Goal: Information Seeking & Learning: Check status

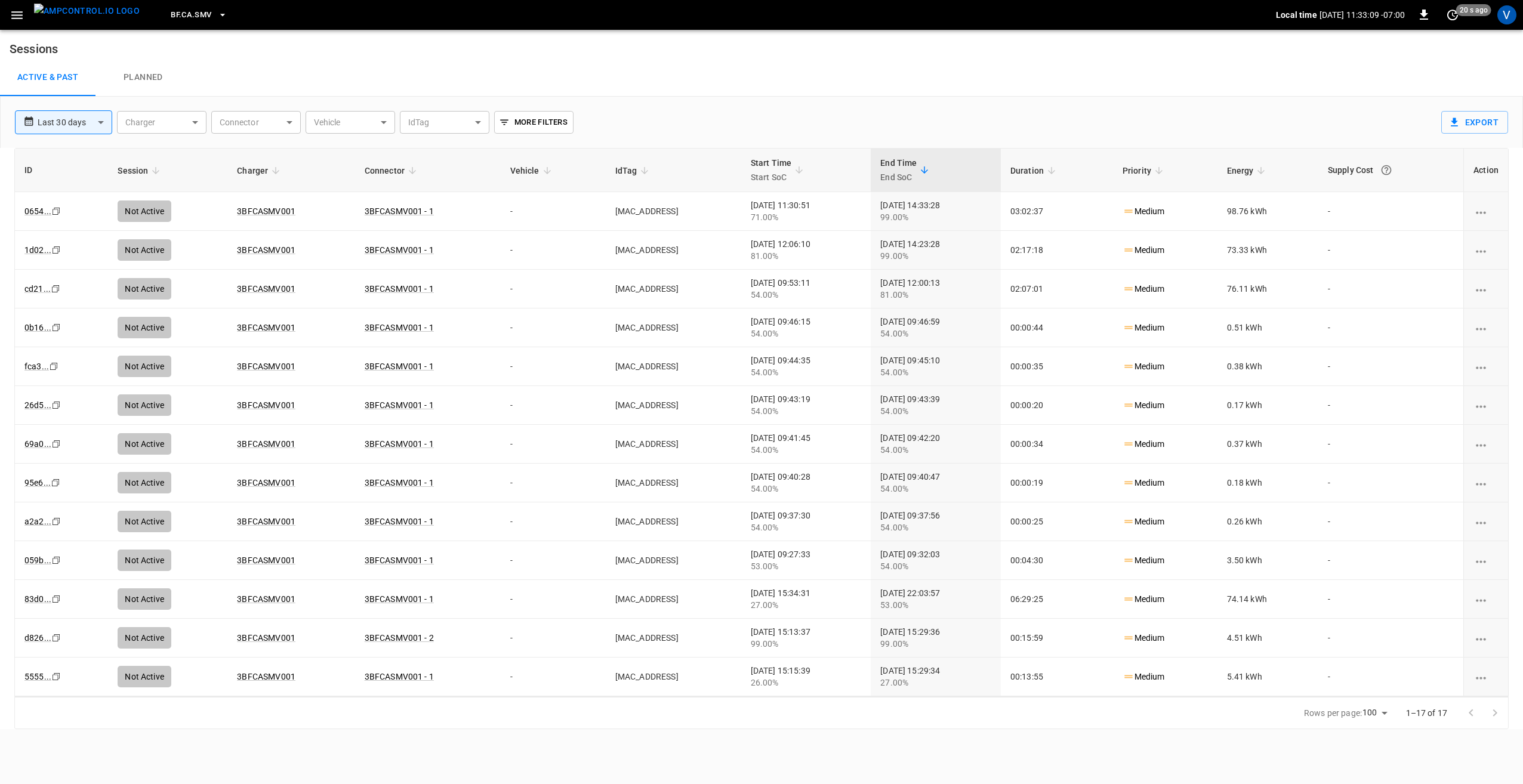
click at [182, 7] on button "BF.CA.SMV" at bounding box center [199, 15] width 66 height 24
click at [205, 111] on p "RB.NY.LNI" at bounding box center [212, 108] width 117 height 12
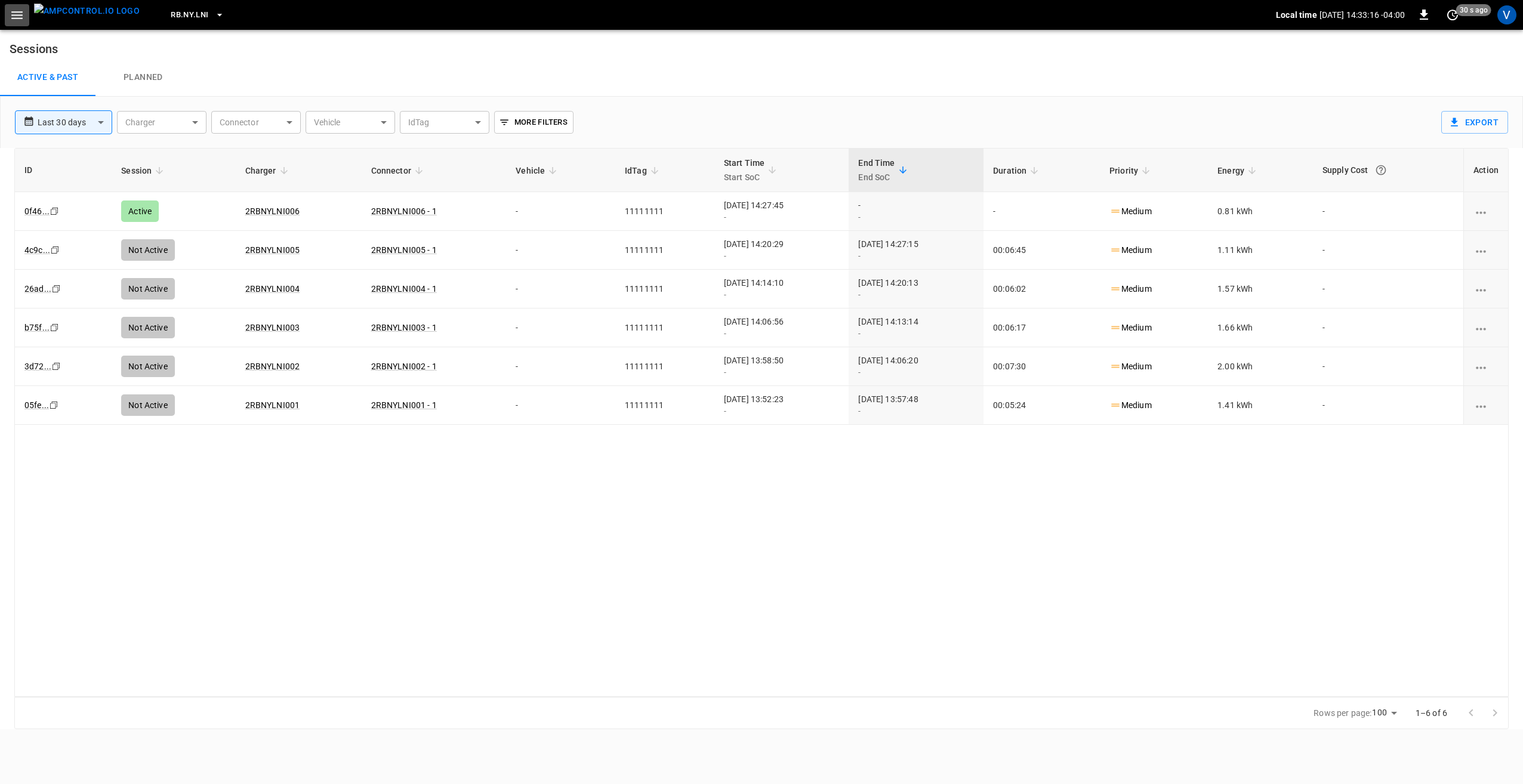
click at [19, 15] on icon "button" at bounding box center [16, 14] width 11 height 8
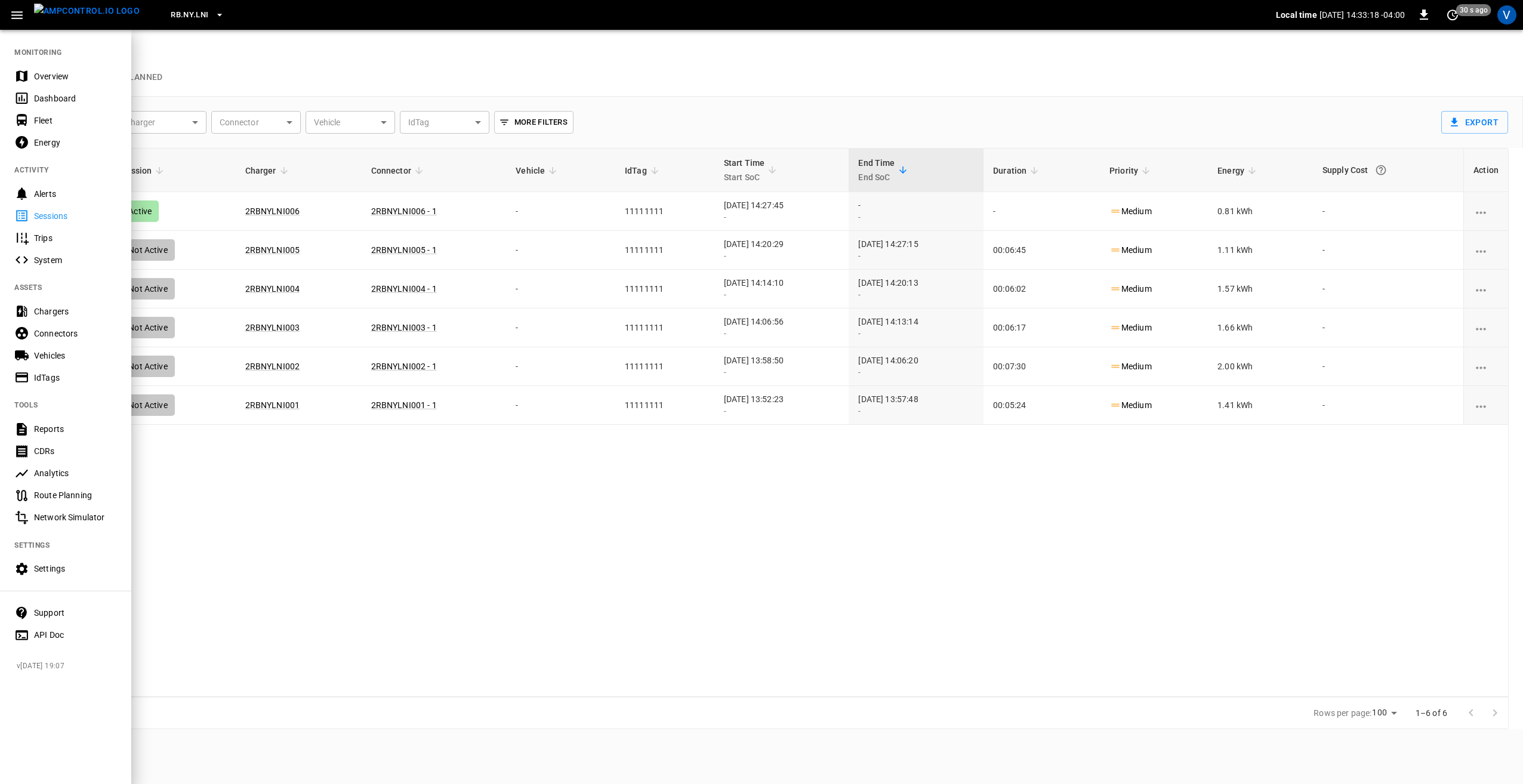
click at [54, 78] on div "Overview" at bounding box center [75, 76] width 83 height 12
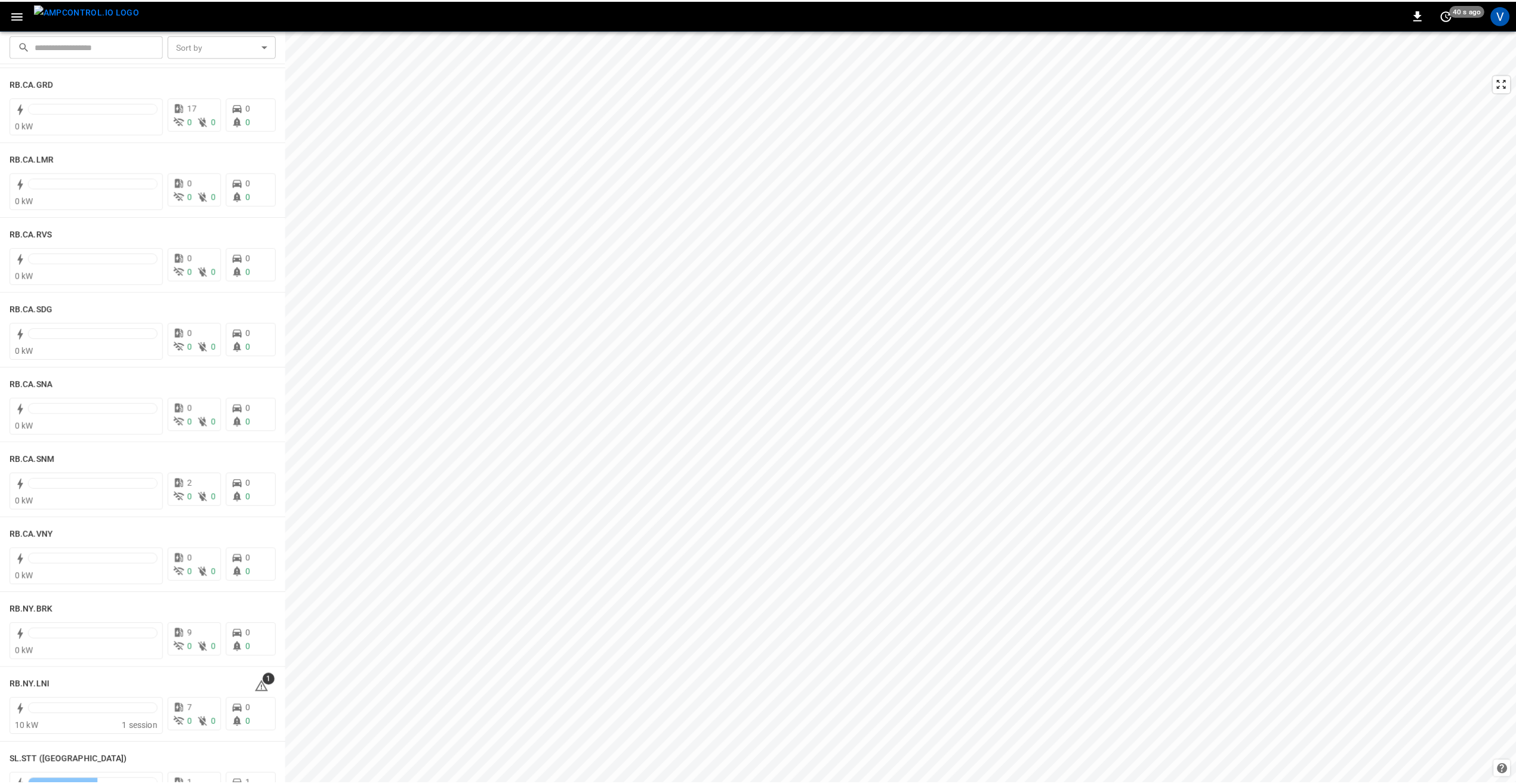
scroll to position [1850, 0]
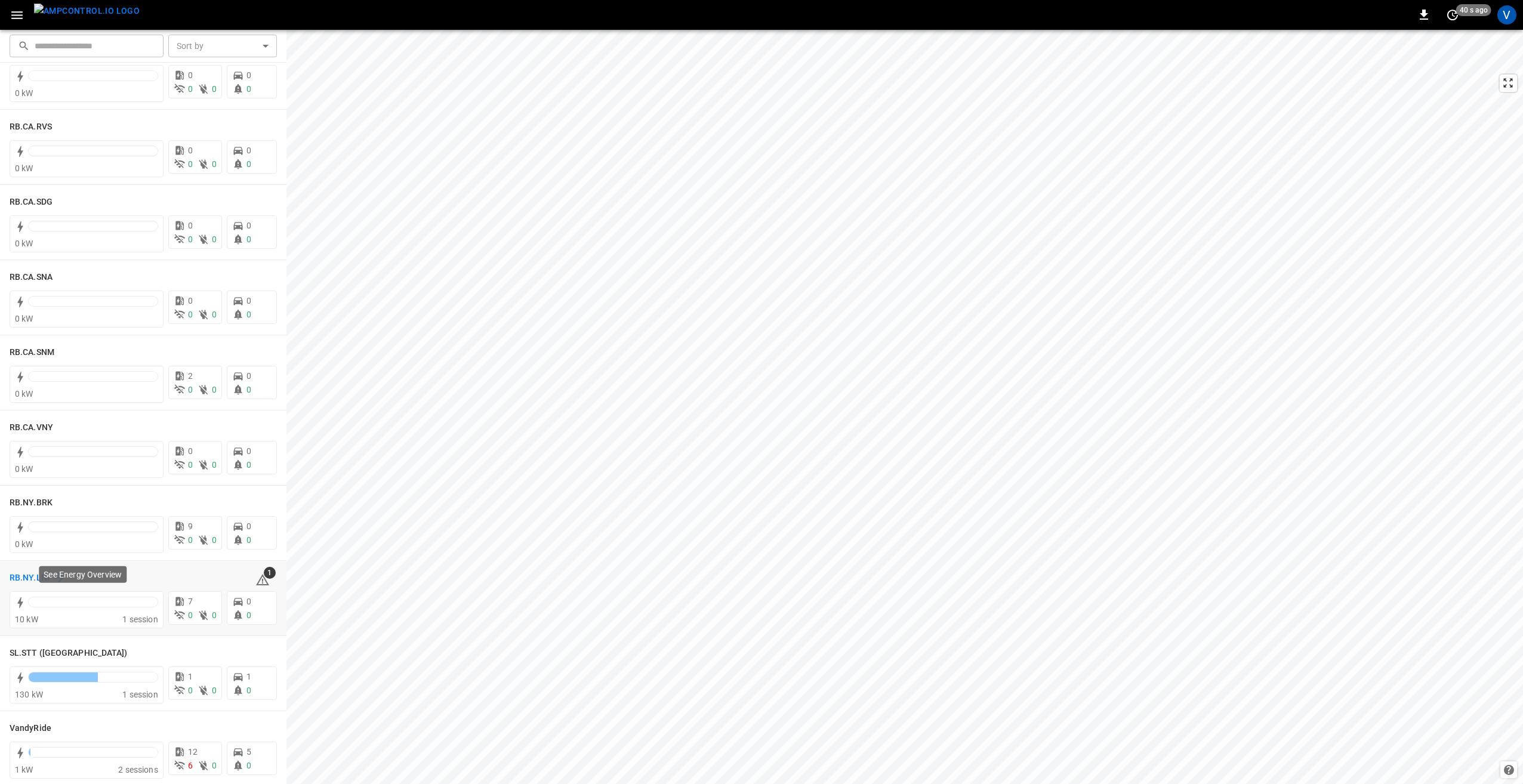
click at [35, 576] on h6 "RB.NY.LNI" at bounding box center [29, 578] width 40 height 14
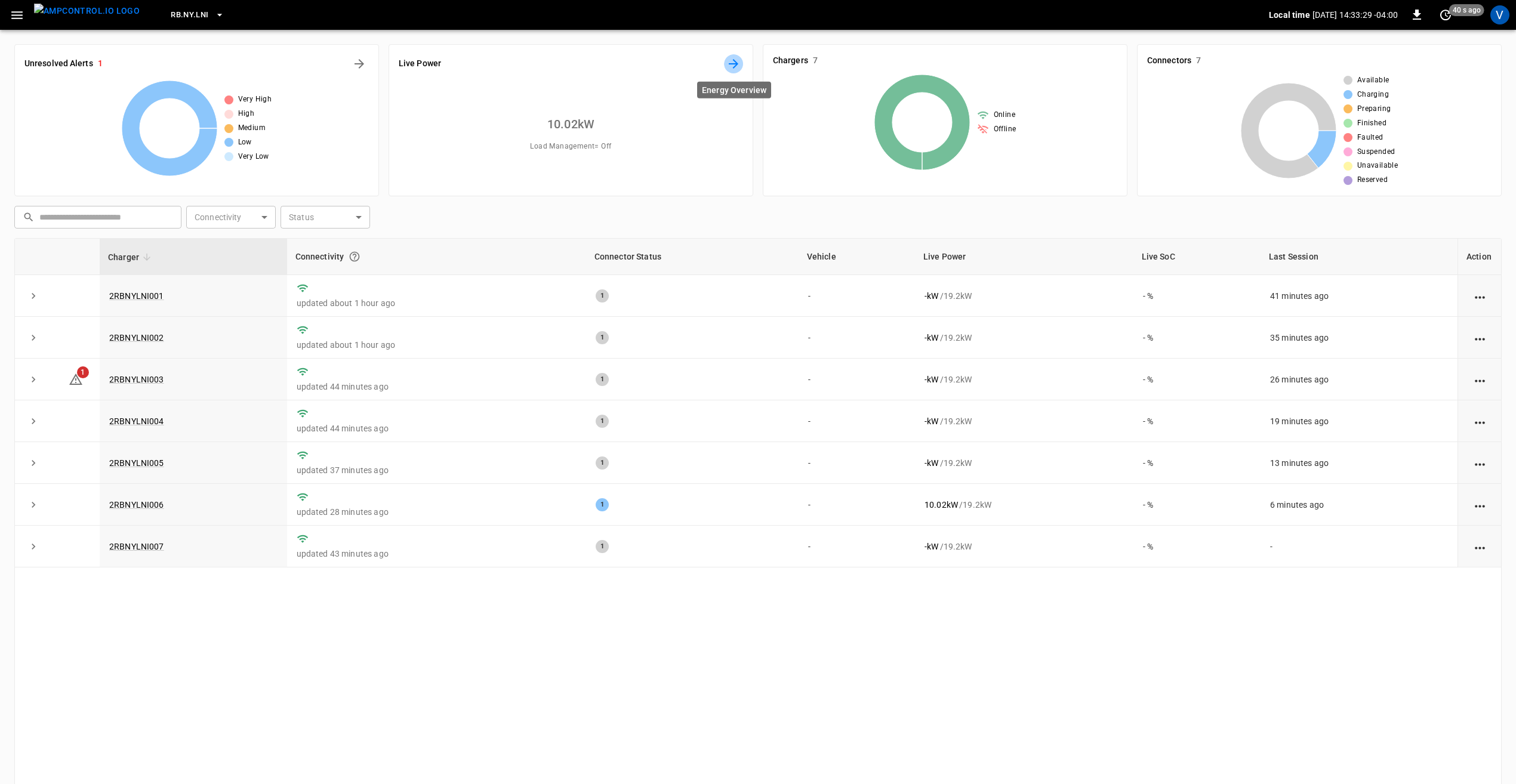
click at [739, 60] on icon "Energy Overview" at bounding box center [733, 63] width 14 height 14
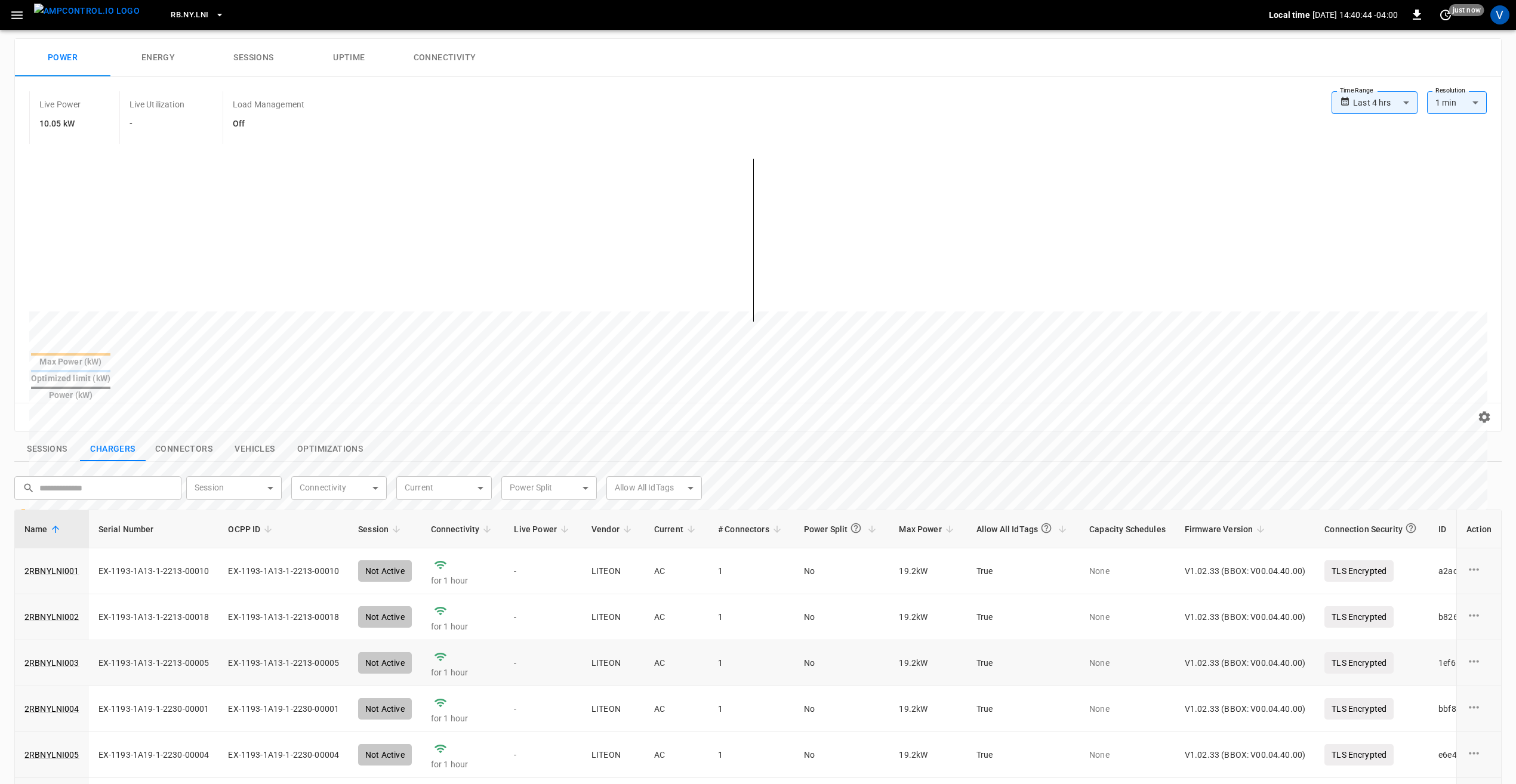
scroll to position [60, 0]
click at [45, 436] on button "Sessions" at bounding box center [47, 449] width 66 height 25
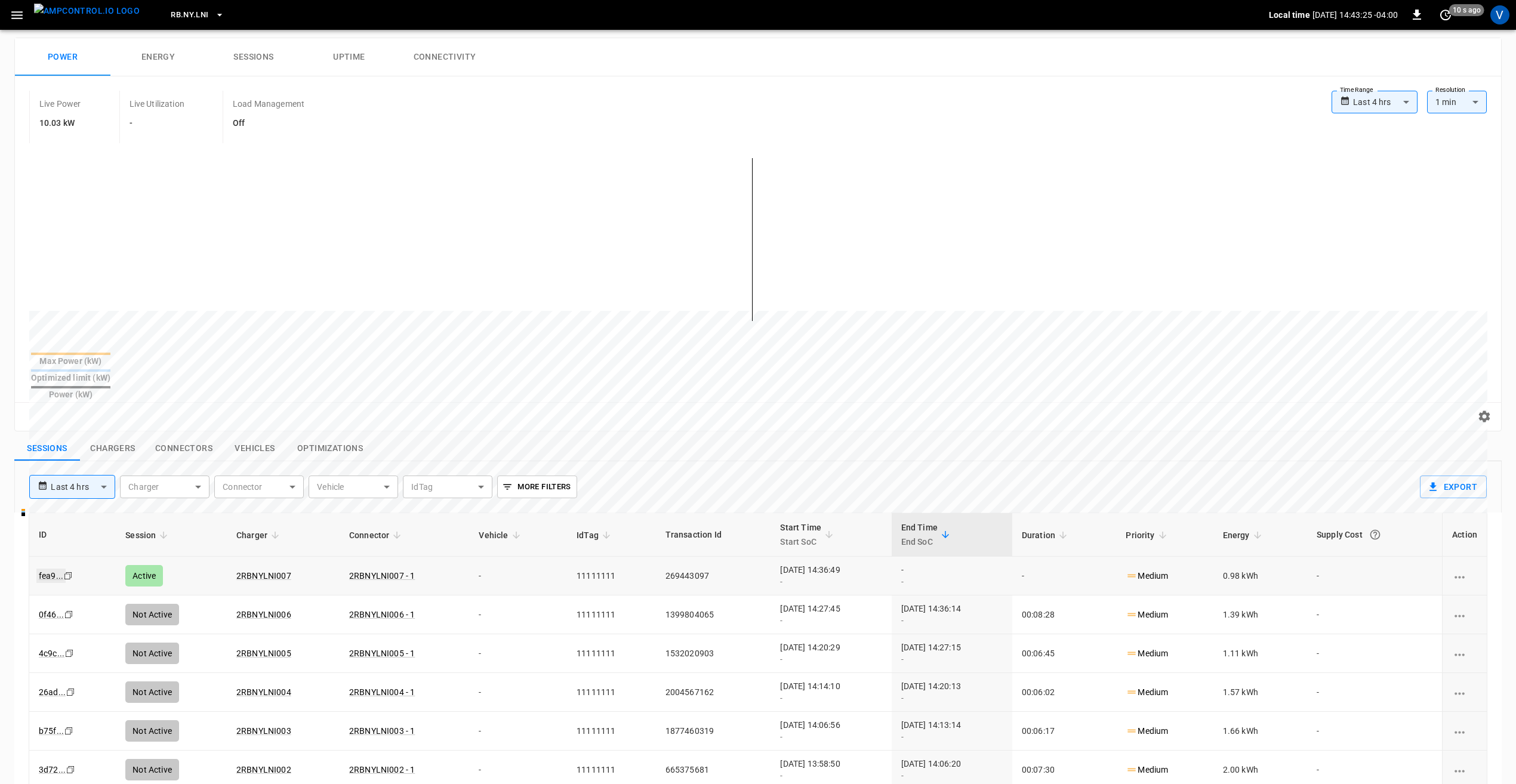
click at [44, 569] on link "fea9 ..." at bounding box center [51, 576] width 30 height 14
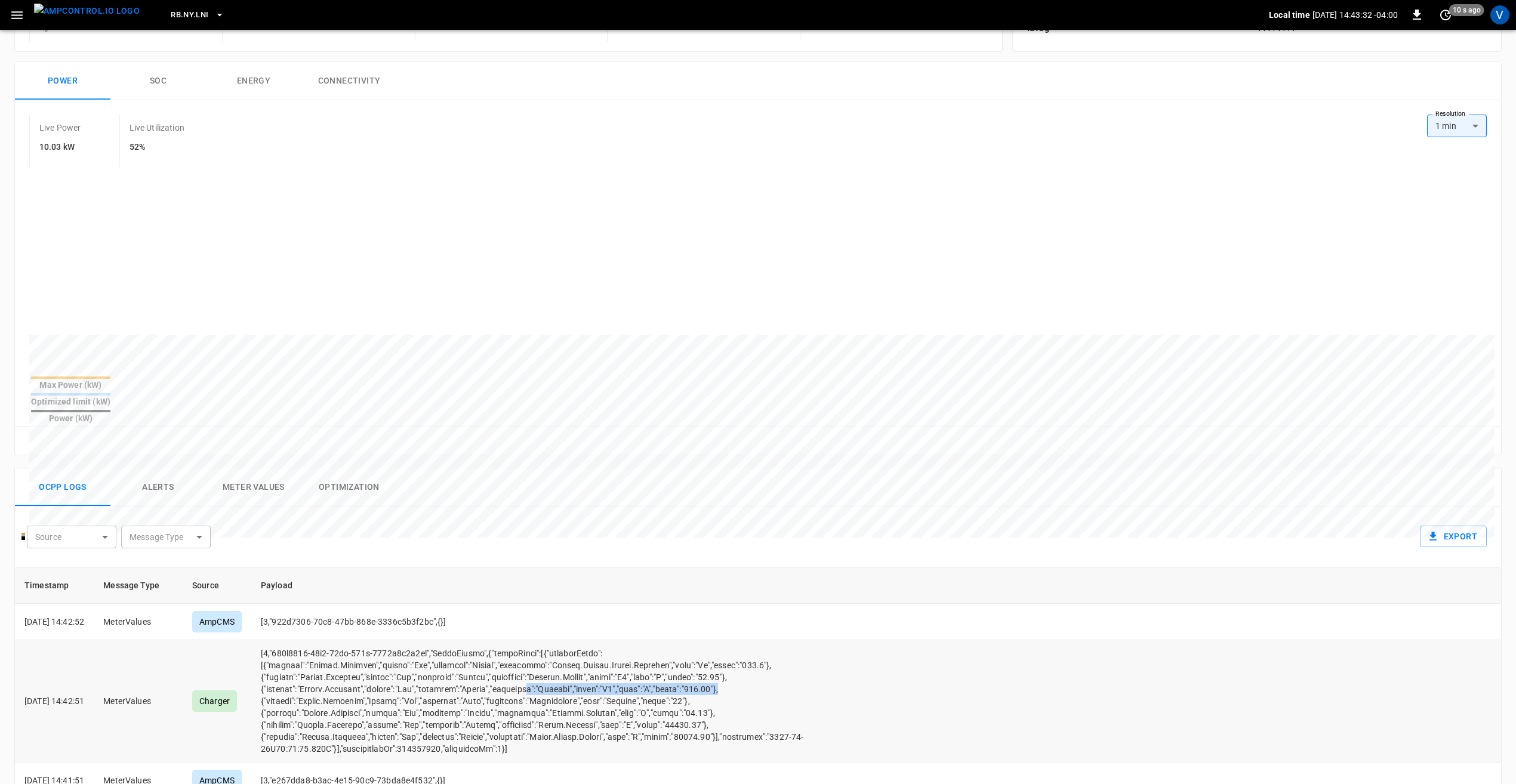
drag, startPoint x: 718, startPoint y: 663, endPoint x: 551, endPoint y: 659, distance: 167.0
click at [551, 659] on td "opcc-messages-table" at bounding box center [653, 701] width 804 height 122
click at [810, 664] on td "opcc-messages-table" at bounding box center [653, 701] width 804 height 122
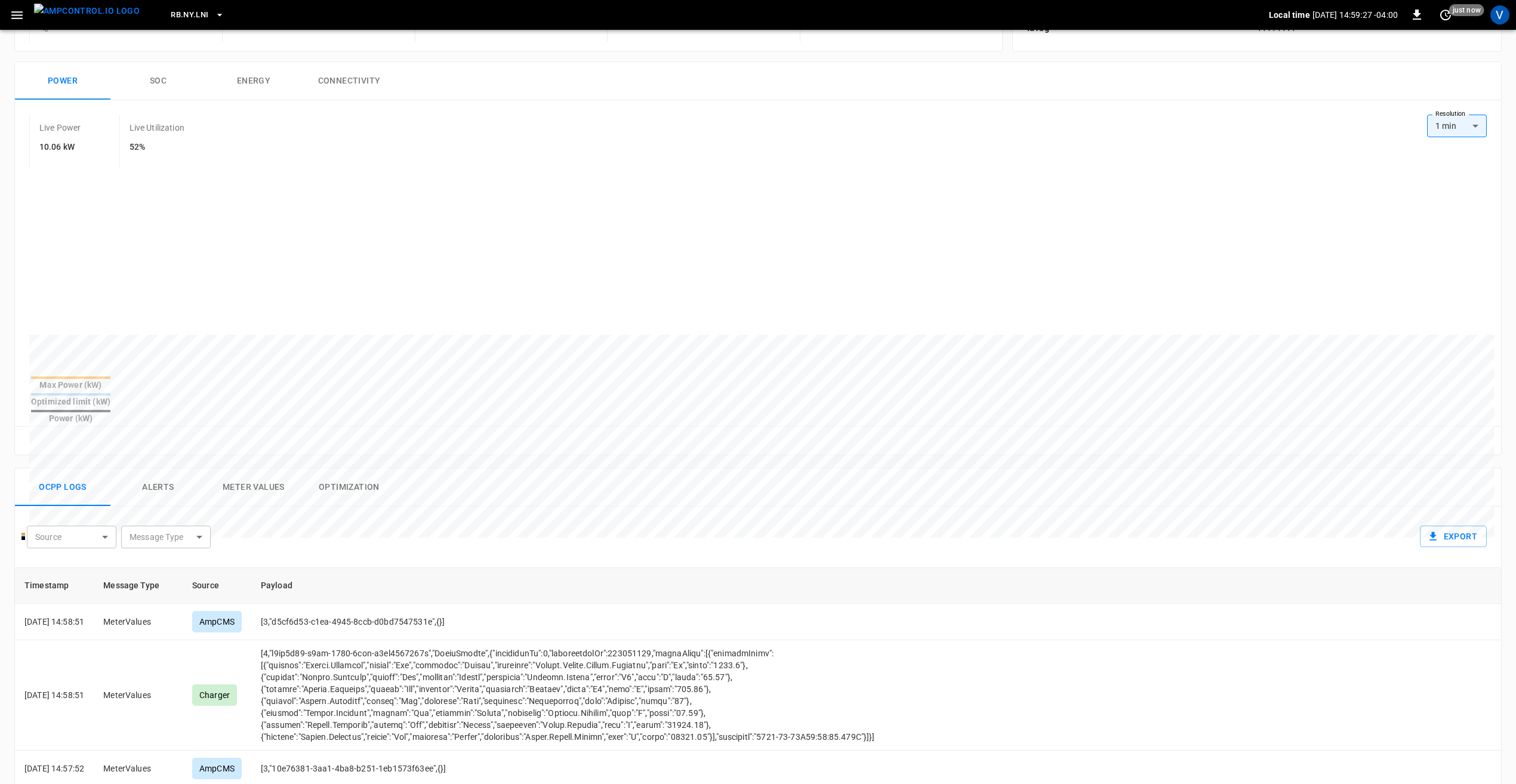
click at [20, 14] on icon "button" at bounding box center [16, 14] width 11 height 8
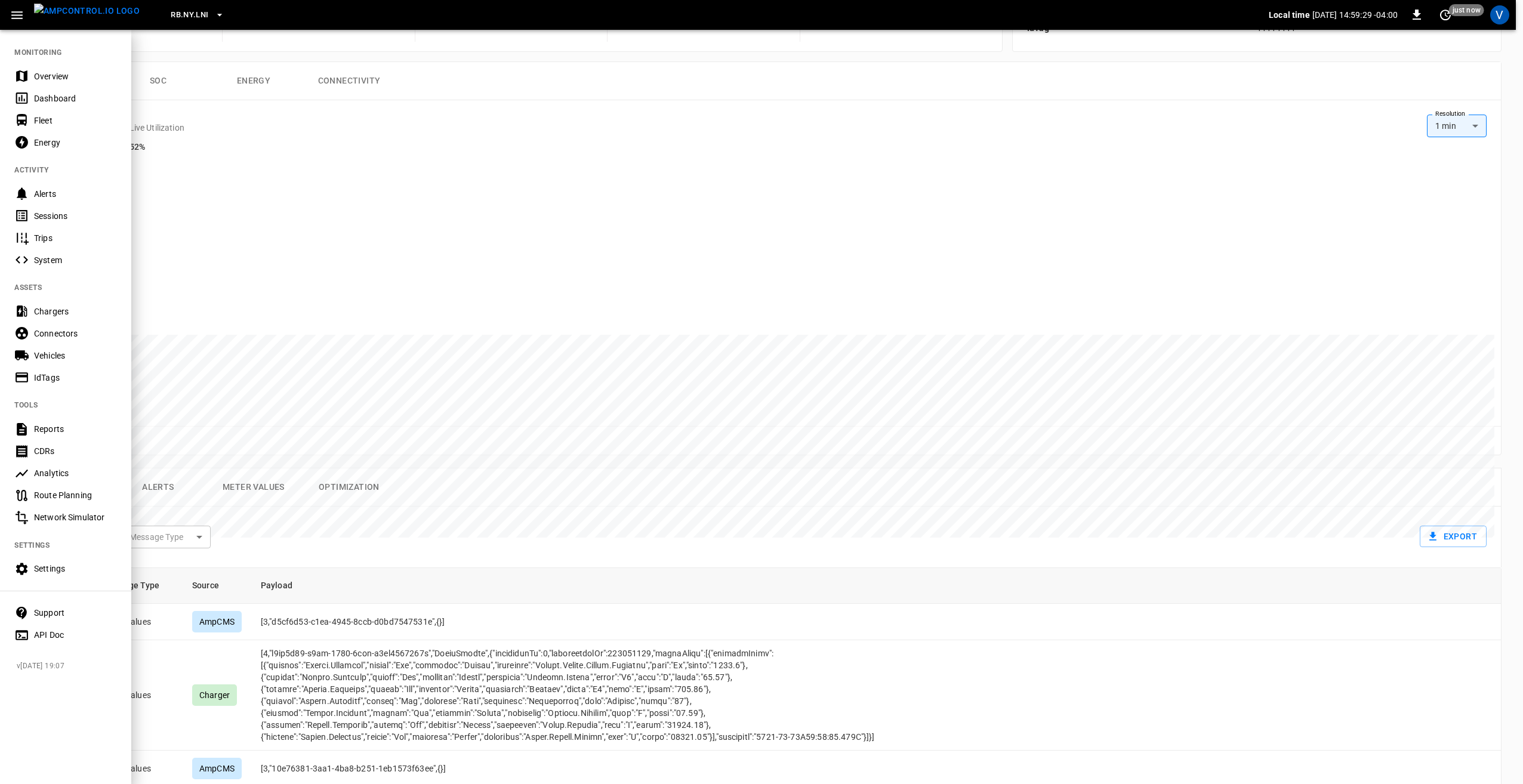
click at [60, 76] on div "Overview" at bounding box center [75, 76] width 83 height 12
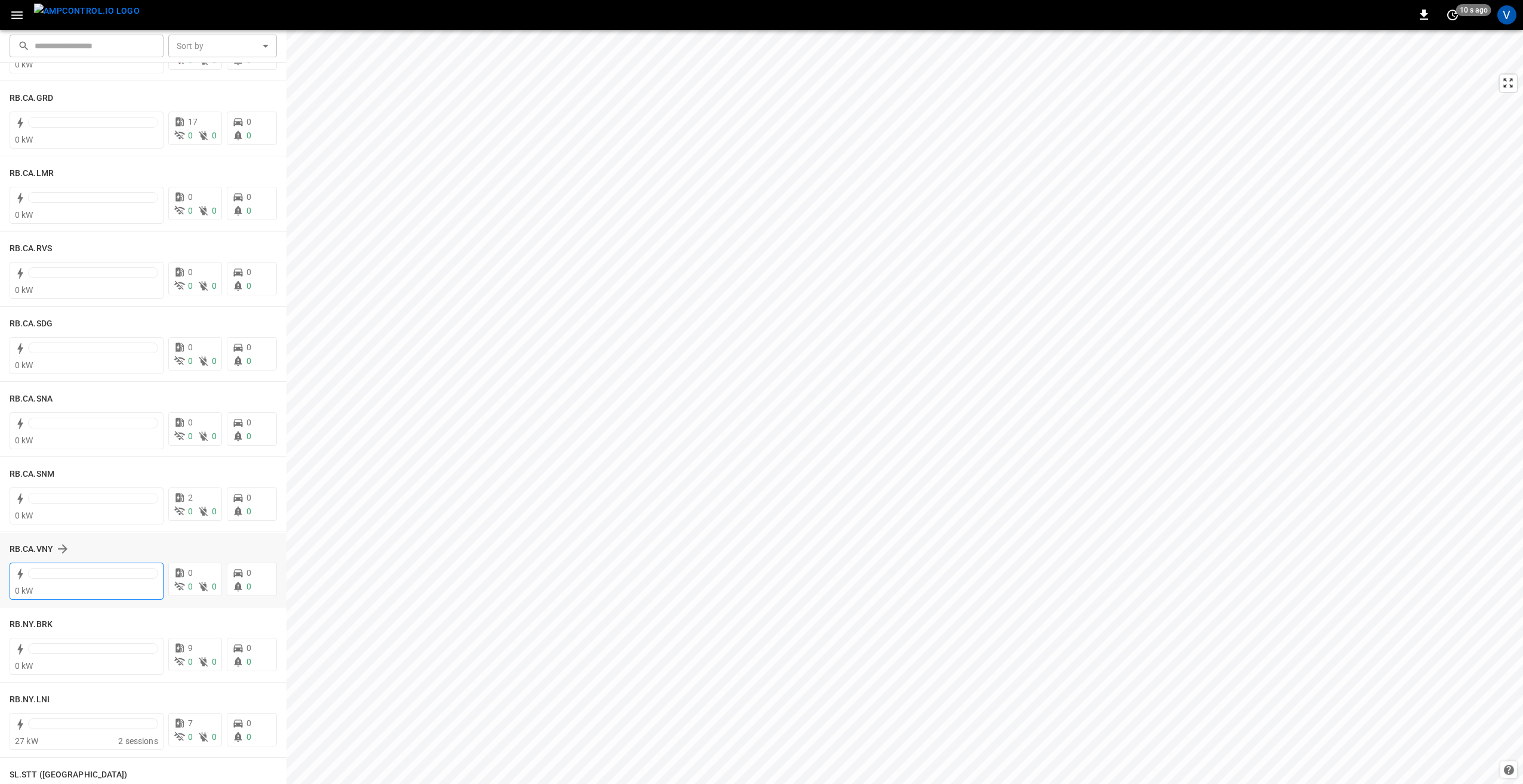
scroll to position [1730, 0]
click at [28, 699] on h6 "RB.NY.LNI" at bounding box center [29, 698] width 40 height 14
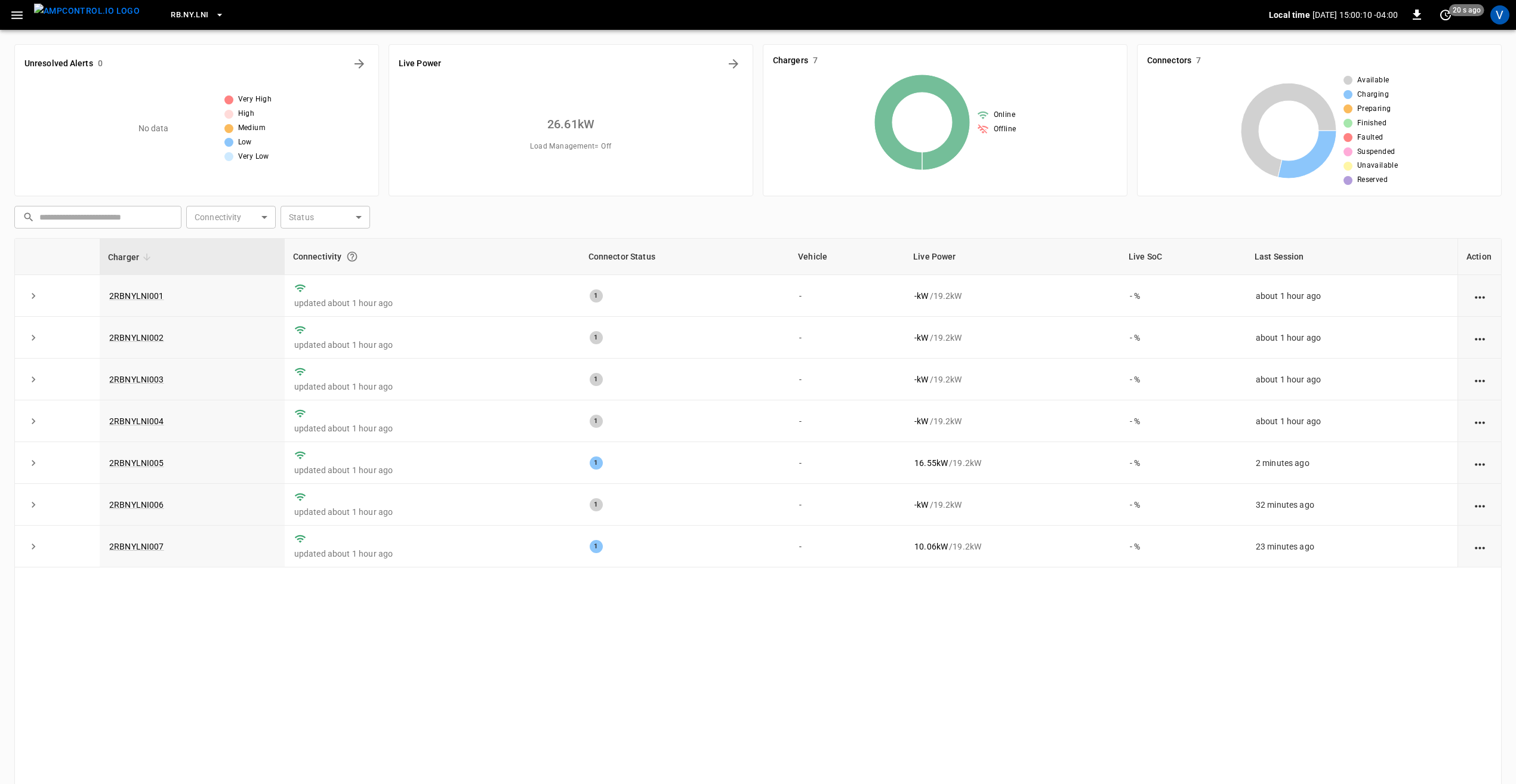
click at [214, 11] on icon "button" at bounding box center [219, 15] width 12 height 12
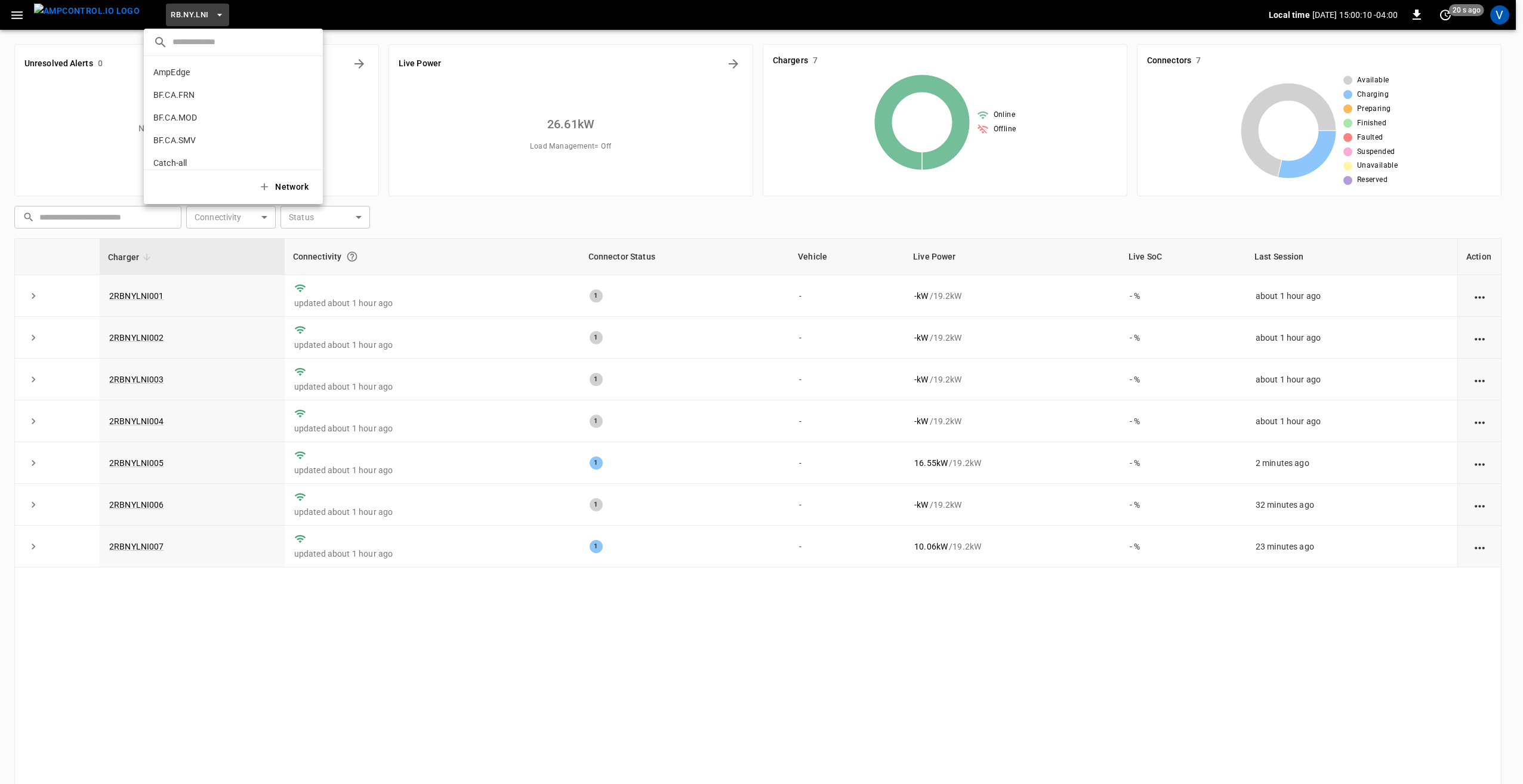
scroll to position [803, 0]
click at [197, 89] on p "RB.NY.BRK" at bounding box center [212, 85] width 117 height 12
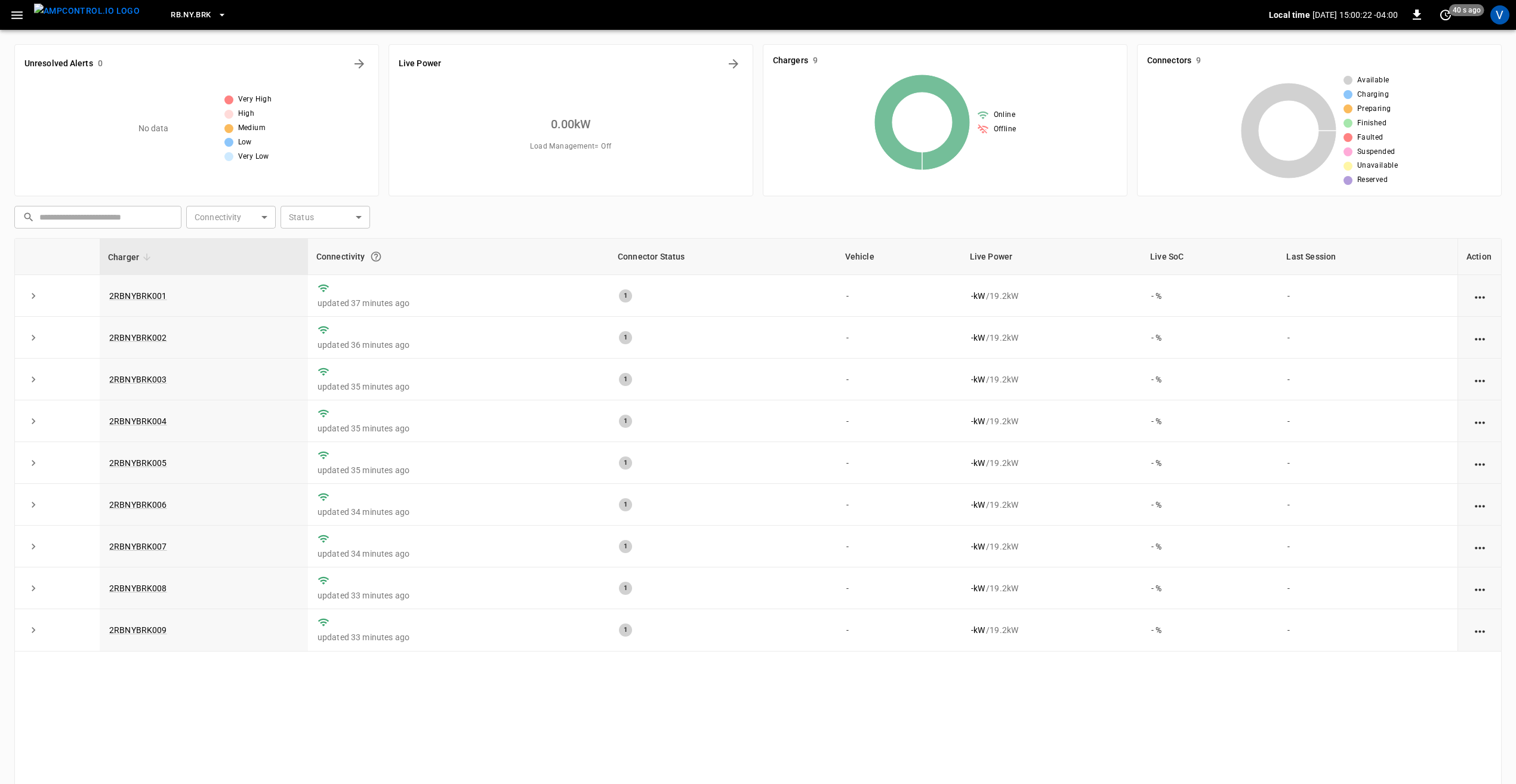
click at [178, 8] on span "RB.NY.BRK" at bounding box center [190, 15] width 40 height 14
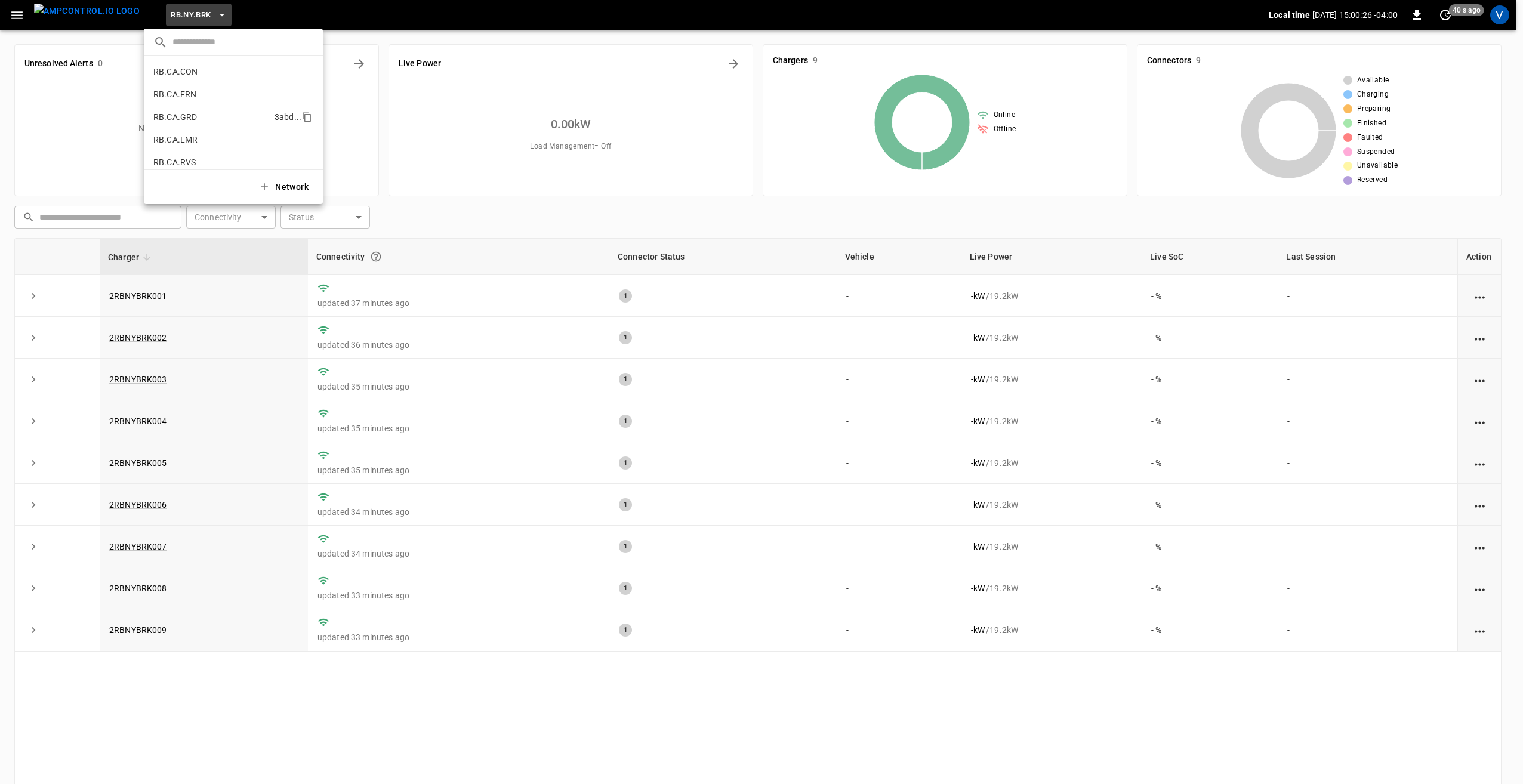
scroll to position [624, 0]
click at [190, 105] on p "RB.CA.GRD" at bounding box center [212, 105] width 117 height 12
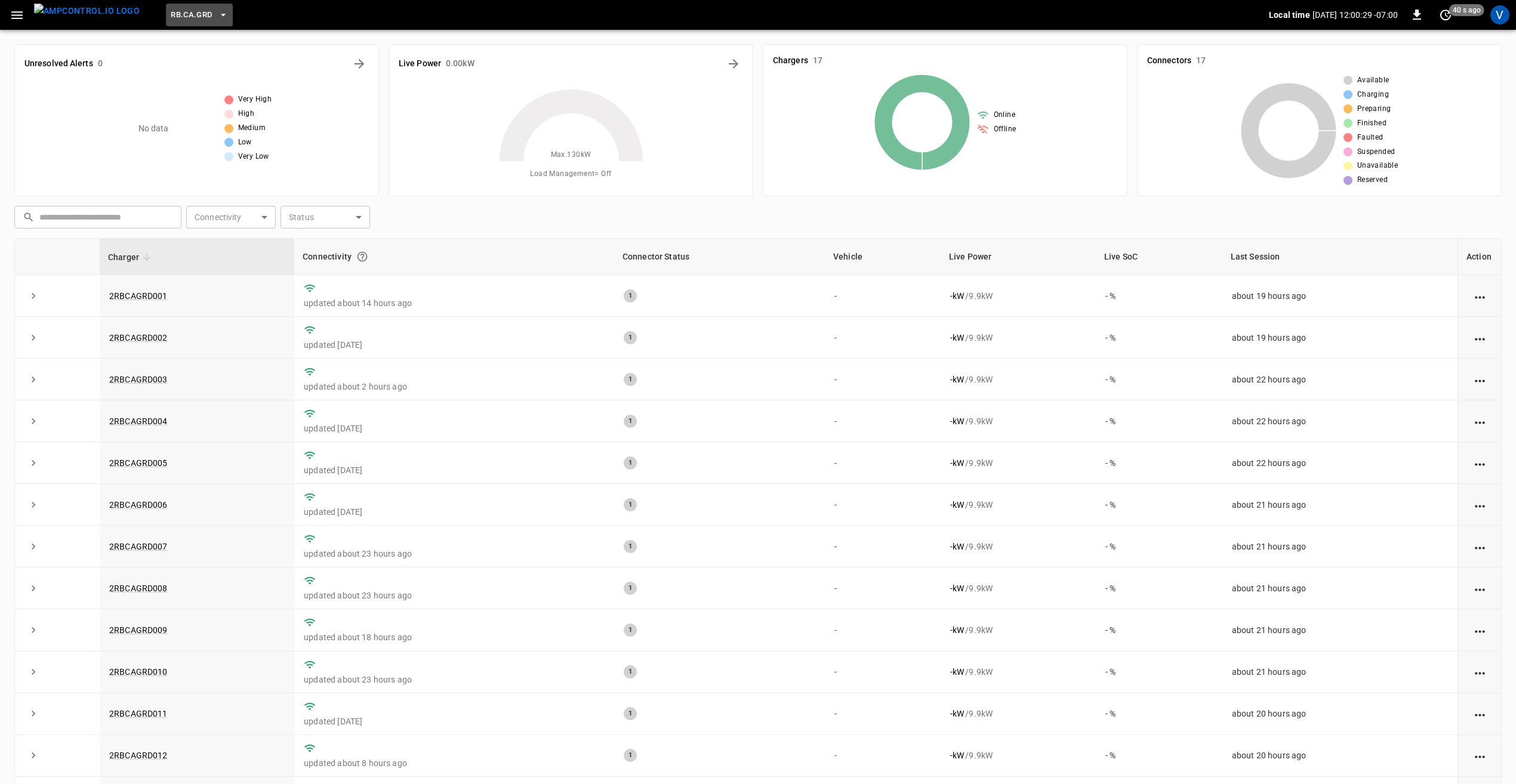
click at [204, 21] on button "RB.CA.GRD" at bounding box center [199, 15] width 66 height 24
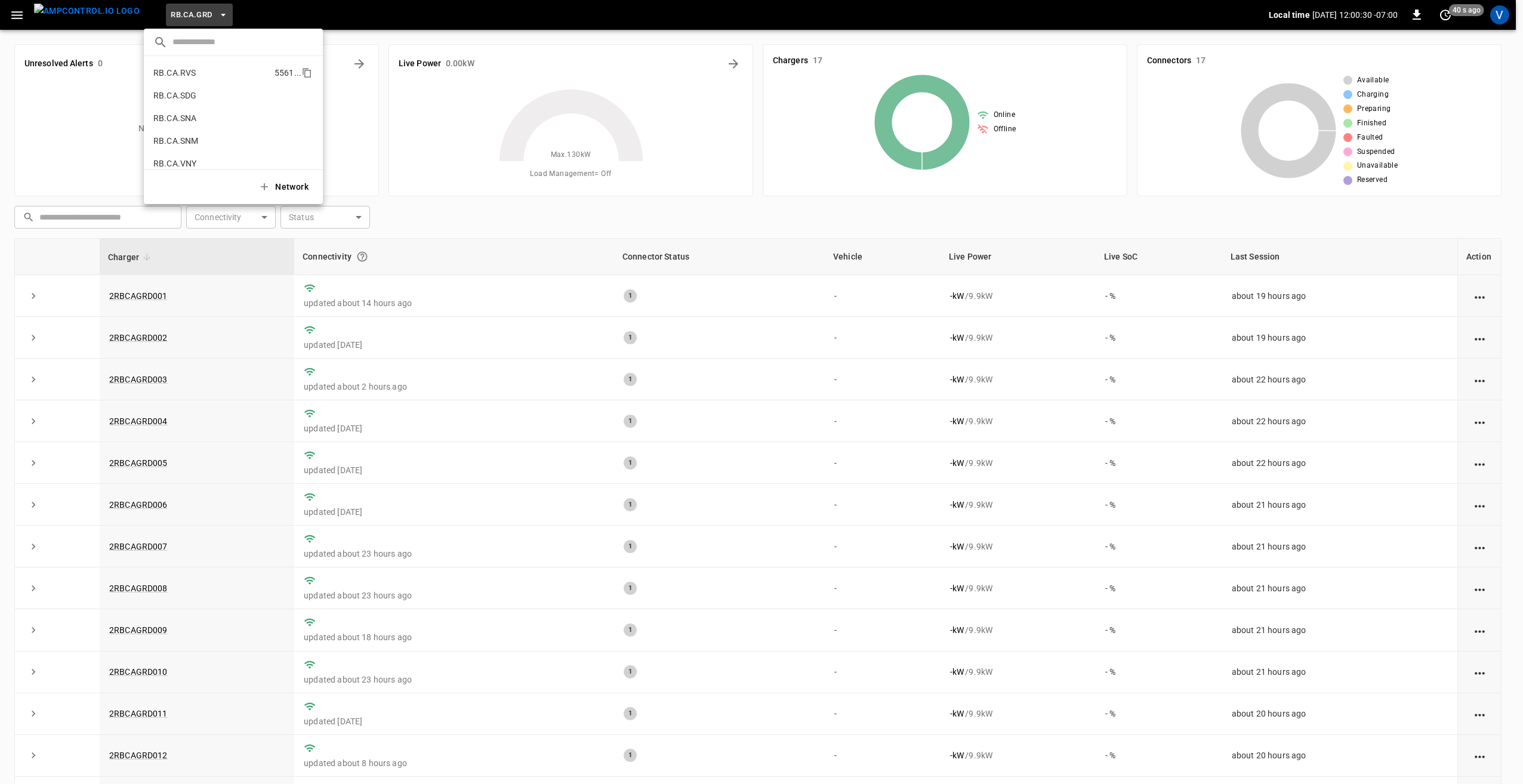
scroll to position [714, 0]
click at [179, 127] on p "RB.CA.SNM" at bounding box center [212, 129] width 117 height 12
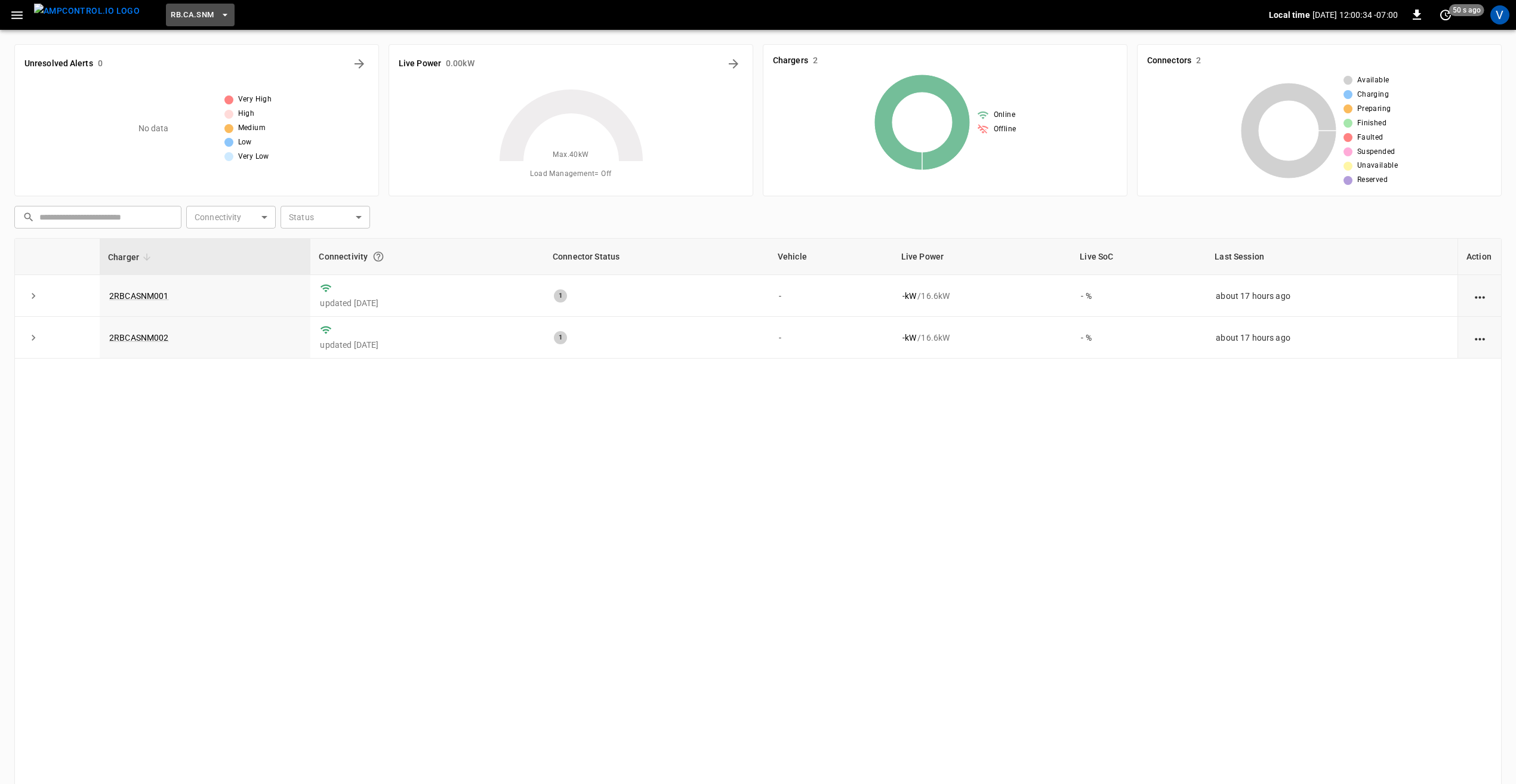
click at [193, 18] on button "RB.CA.SNM" at bounding box center [200, 15] width 68 height 24
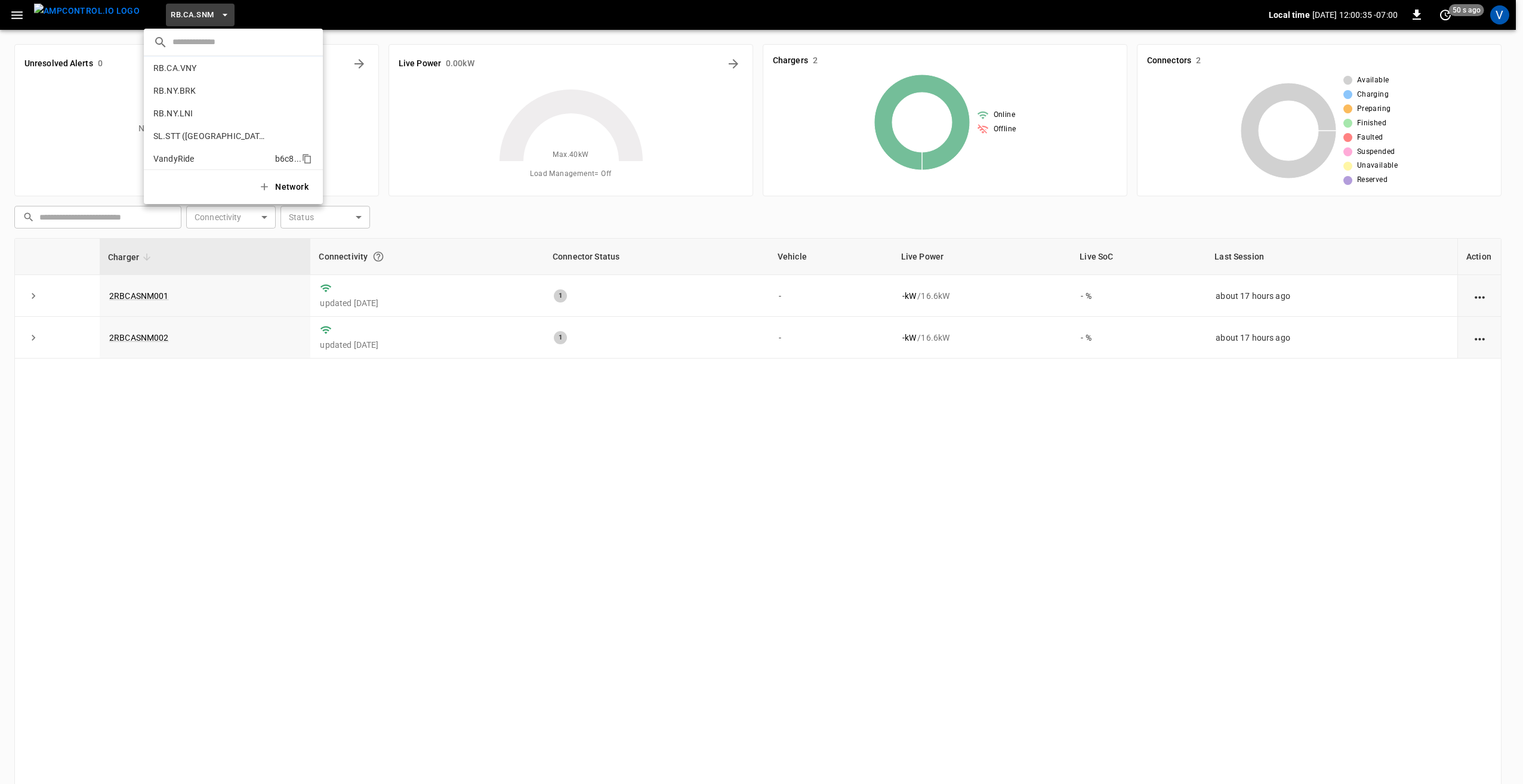
scroll to position [803, 0]
click at [197, 115] on li "RB.NY.LNI 07ab ..." at bounding box center [233, 108] width 179 height 23
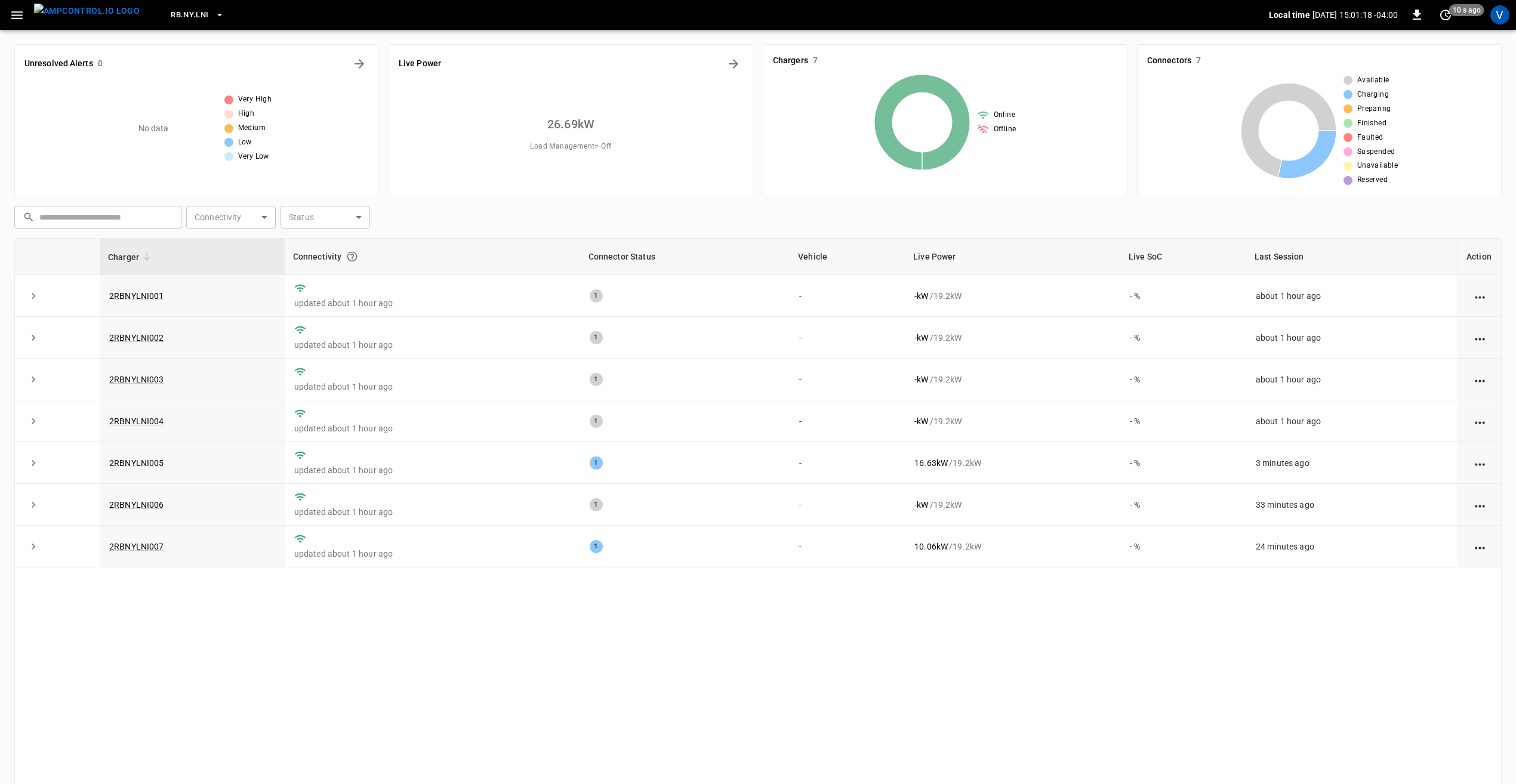
click at [214, 14] on icon "button" at bounding box center [219, 15] width 12 height 12
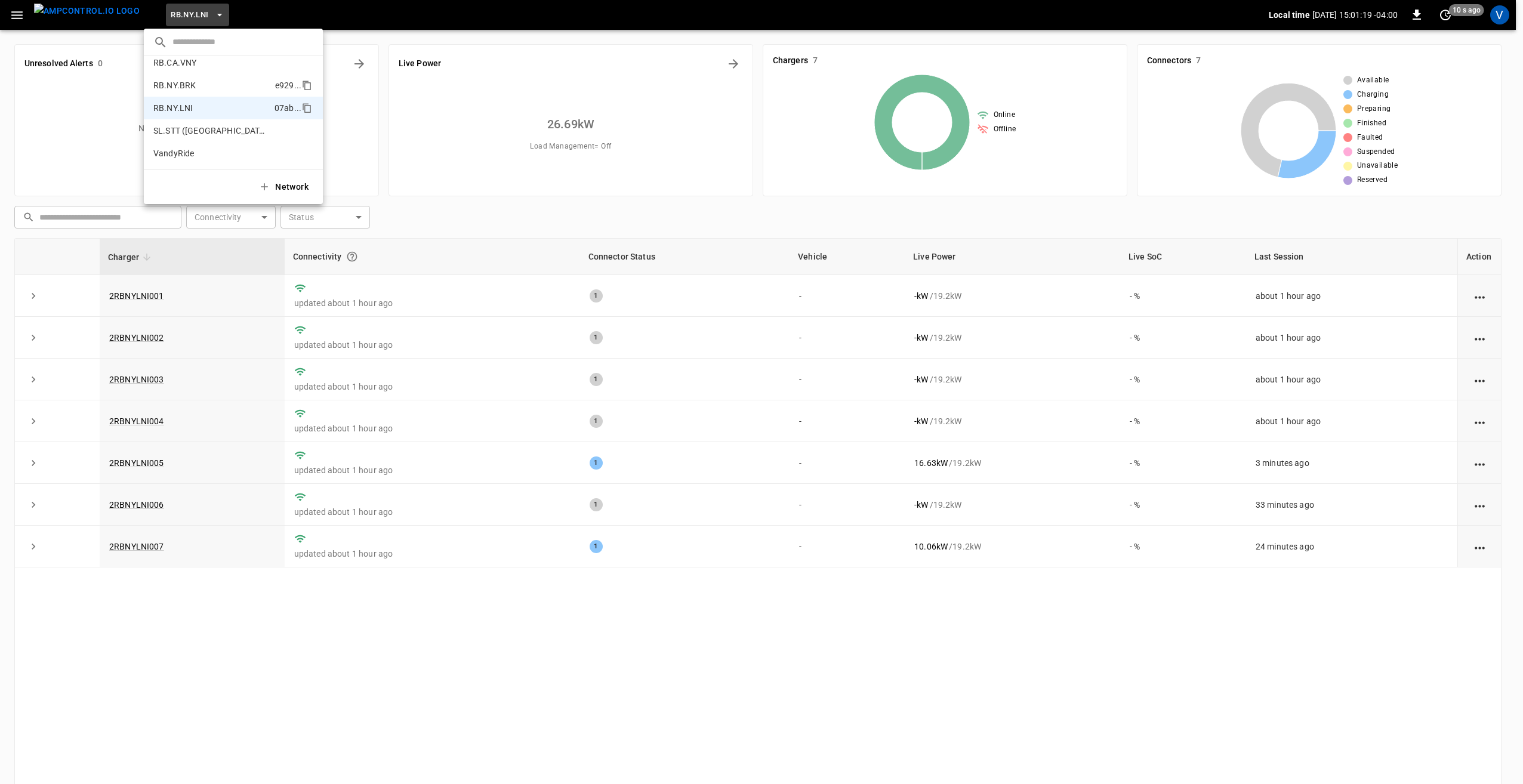
click at [192, 89] on p "RB.NY.BRK" at bounding box center [212, 85] width 117 height 12
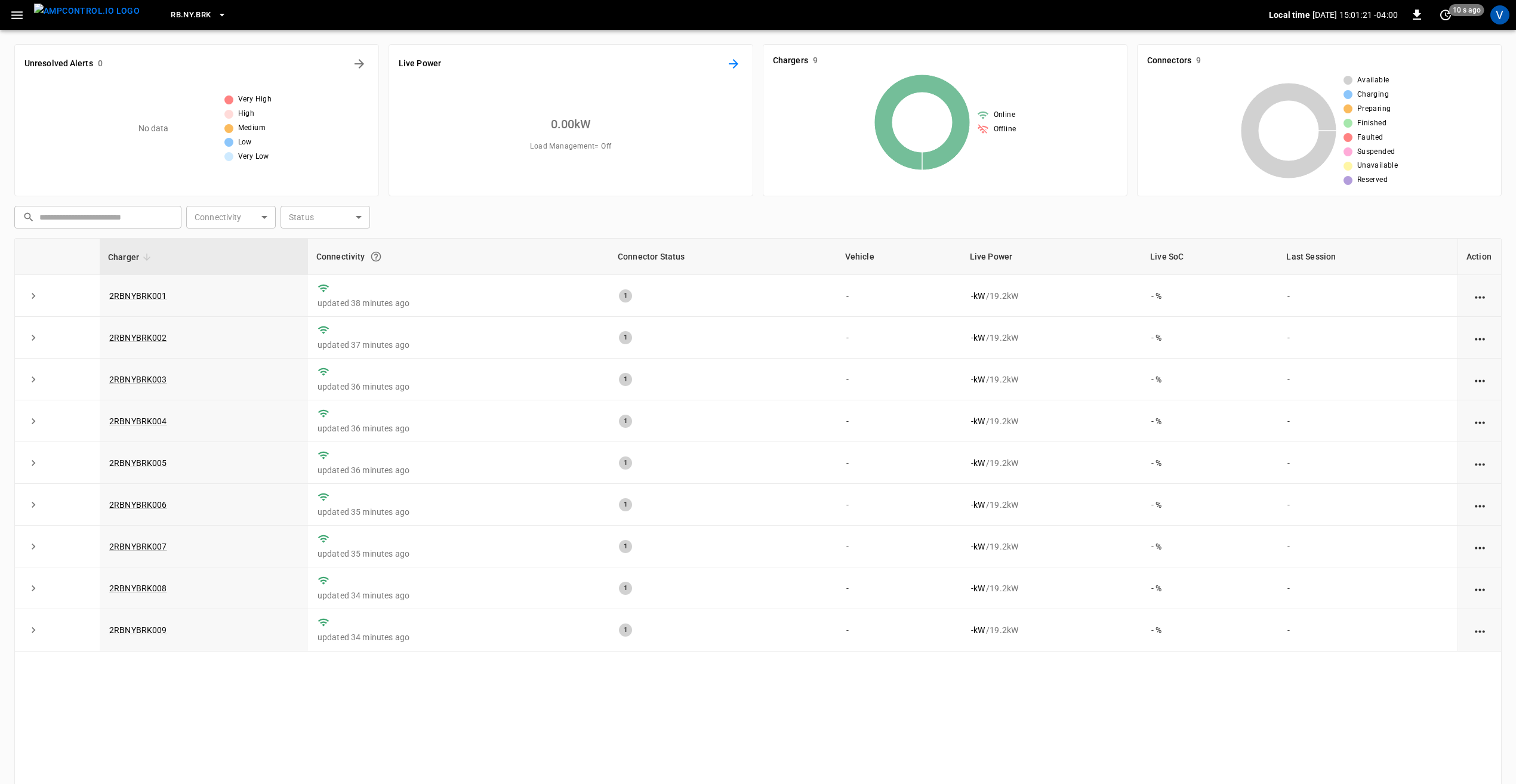
click at [737, 70] on button "Energy Overview" at bounding box center [734, 63] width 19 height 19
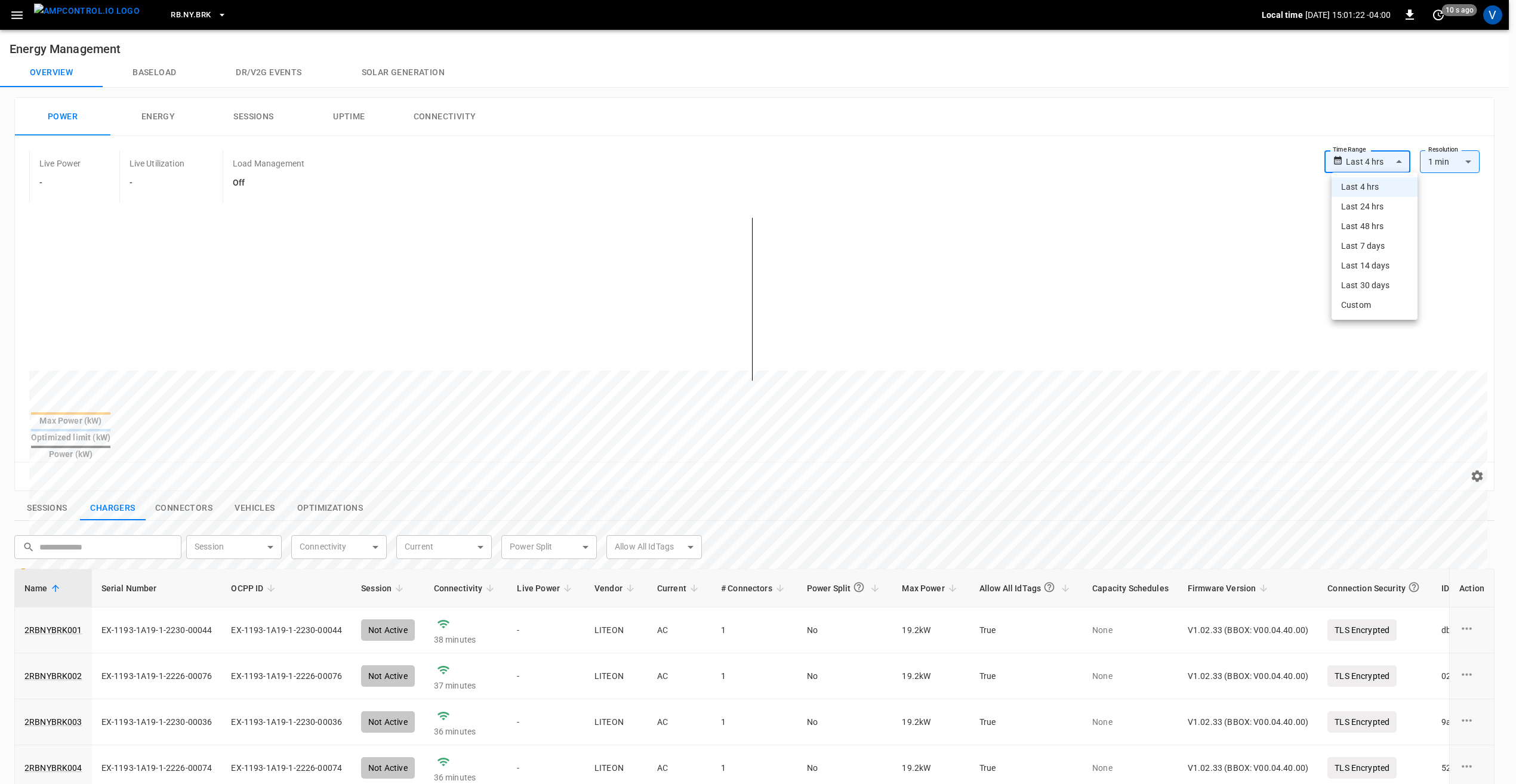
click at [1394, 162] on body "**********" at bounding box center [758, 580] width 1516 height 1160
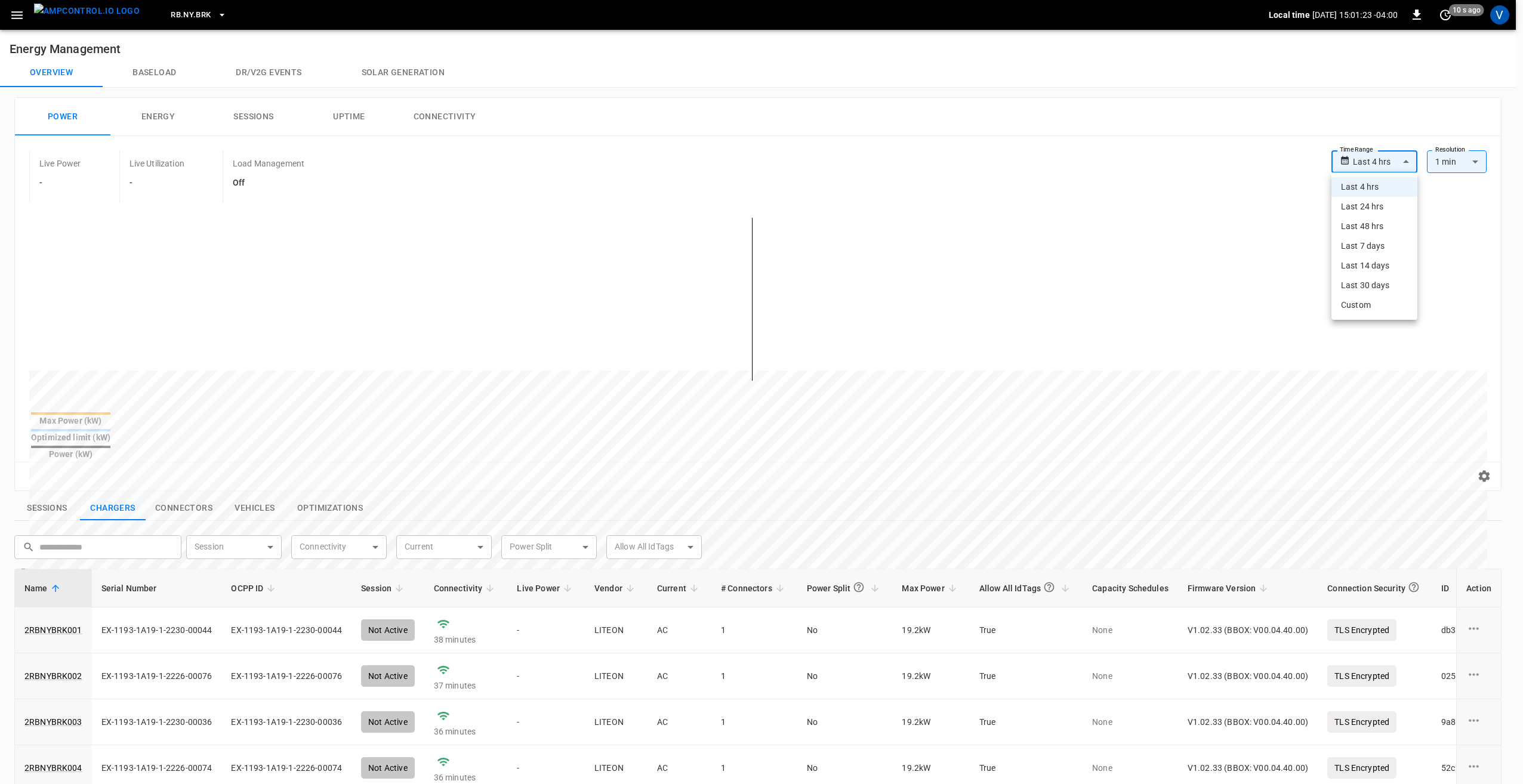
click at [1376, 202] on li "Last 24 hrs" at bounding box center [1374, 206] width 86 height 19
type input "**********"
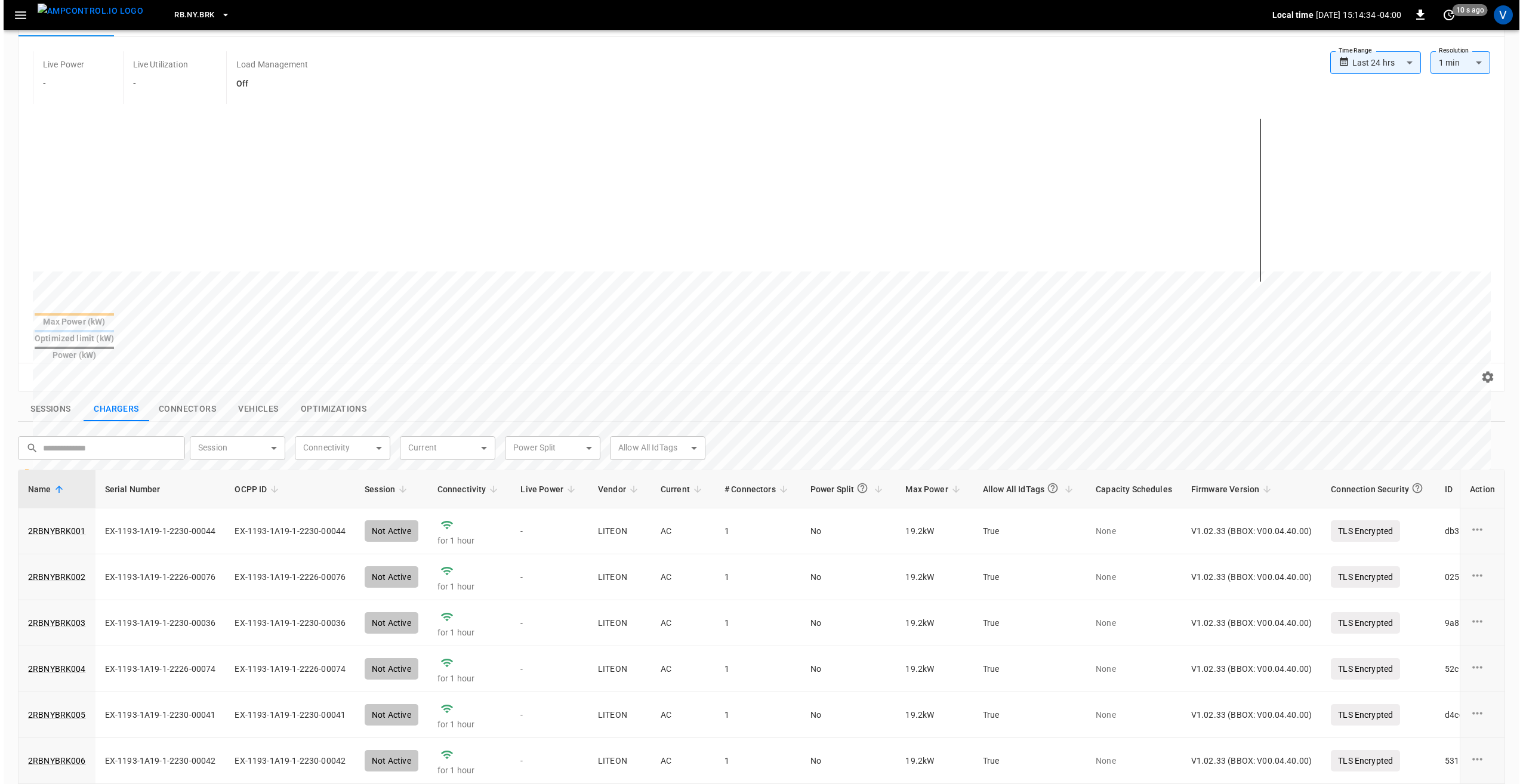
scroll to position [119, 0]
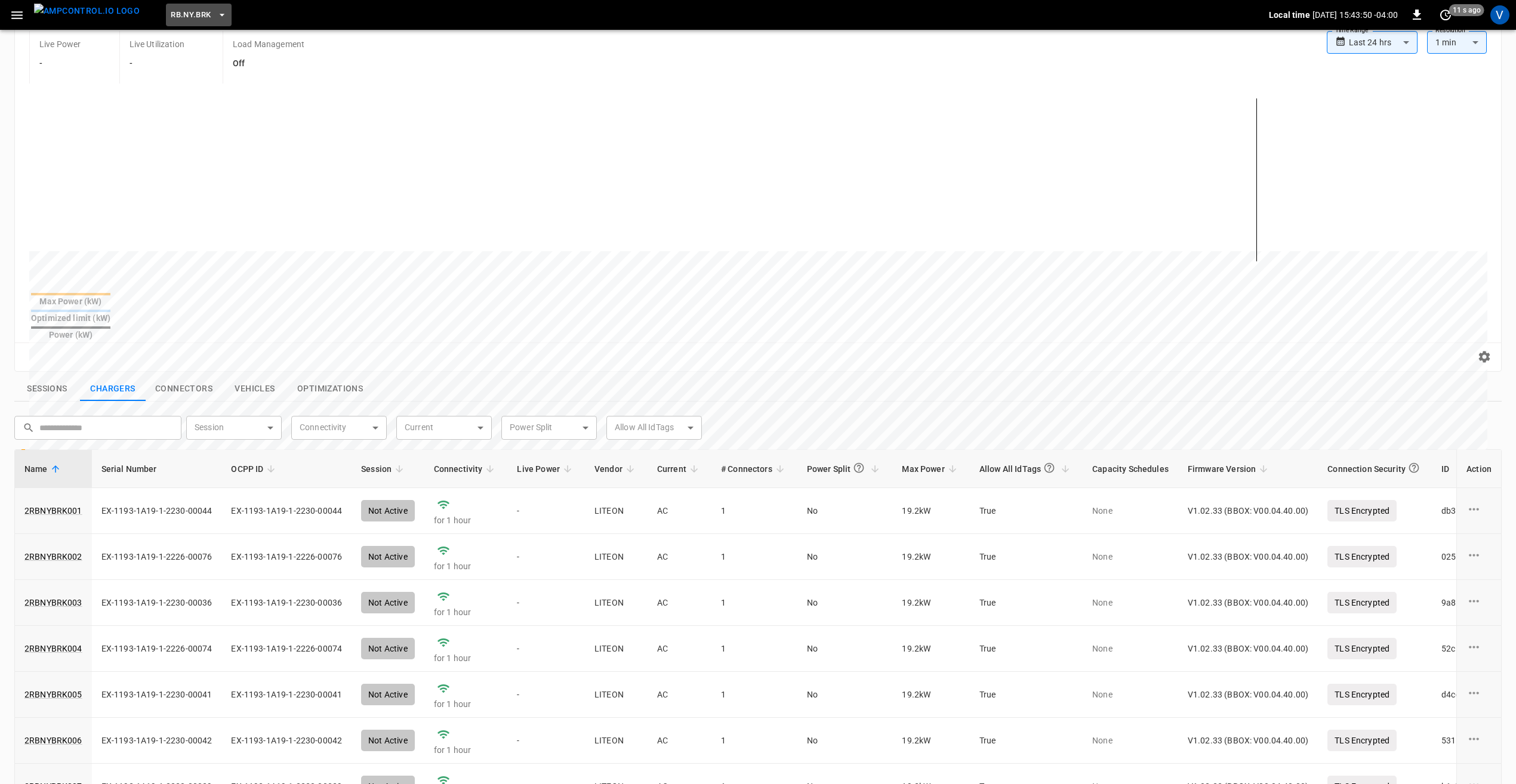
click at [171, 18] on span "RB.NY.BRK" at bounding box center [190, 15] width 40 height 14
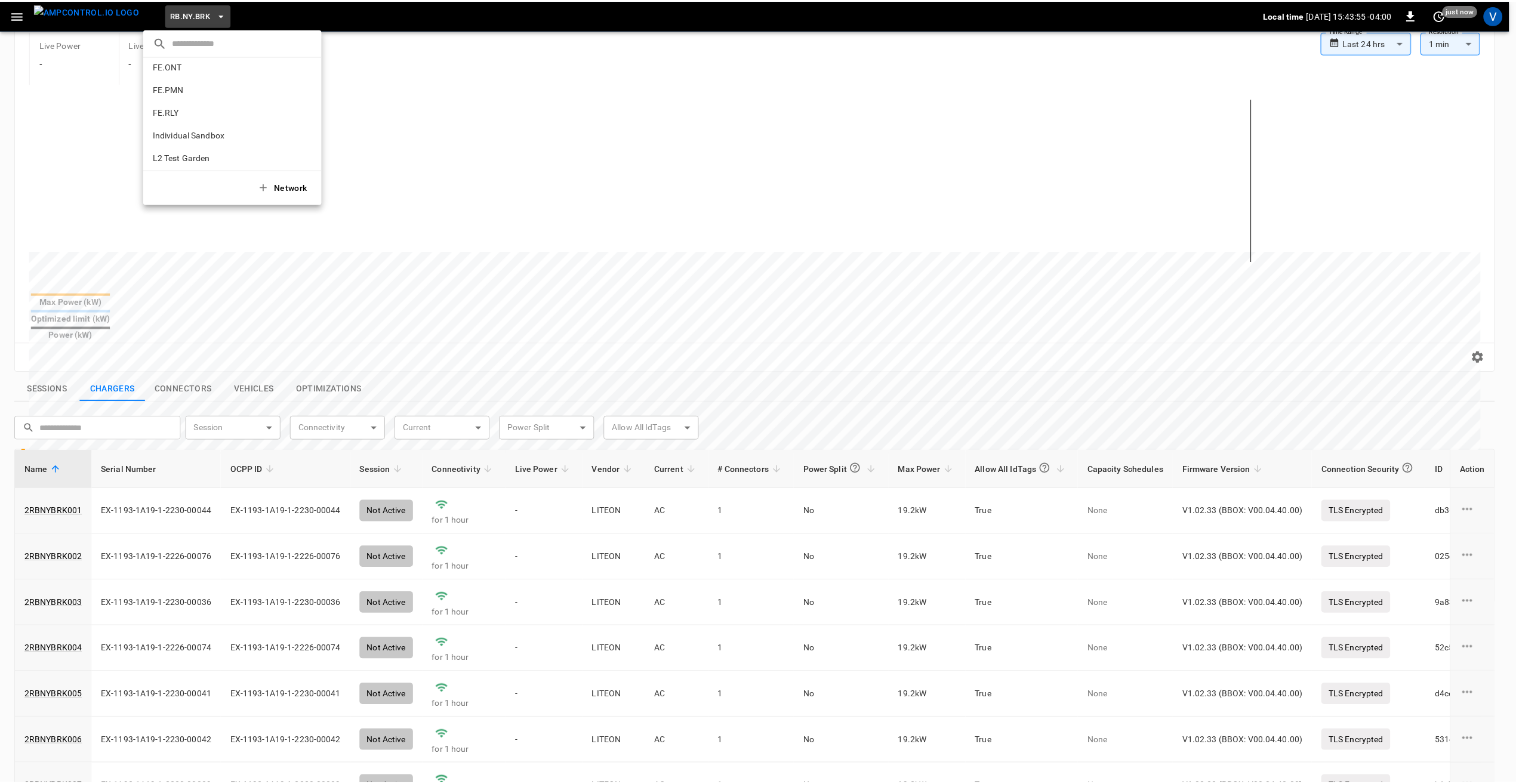
scroll to position [445, 0]
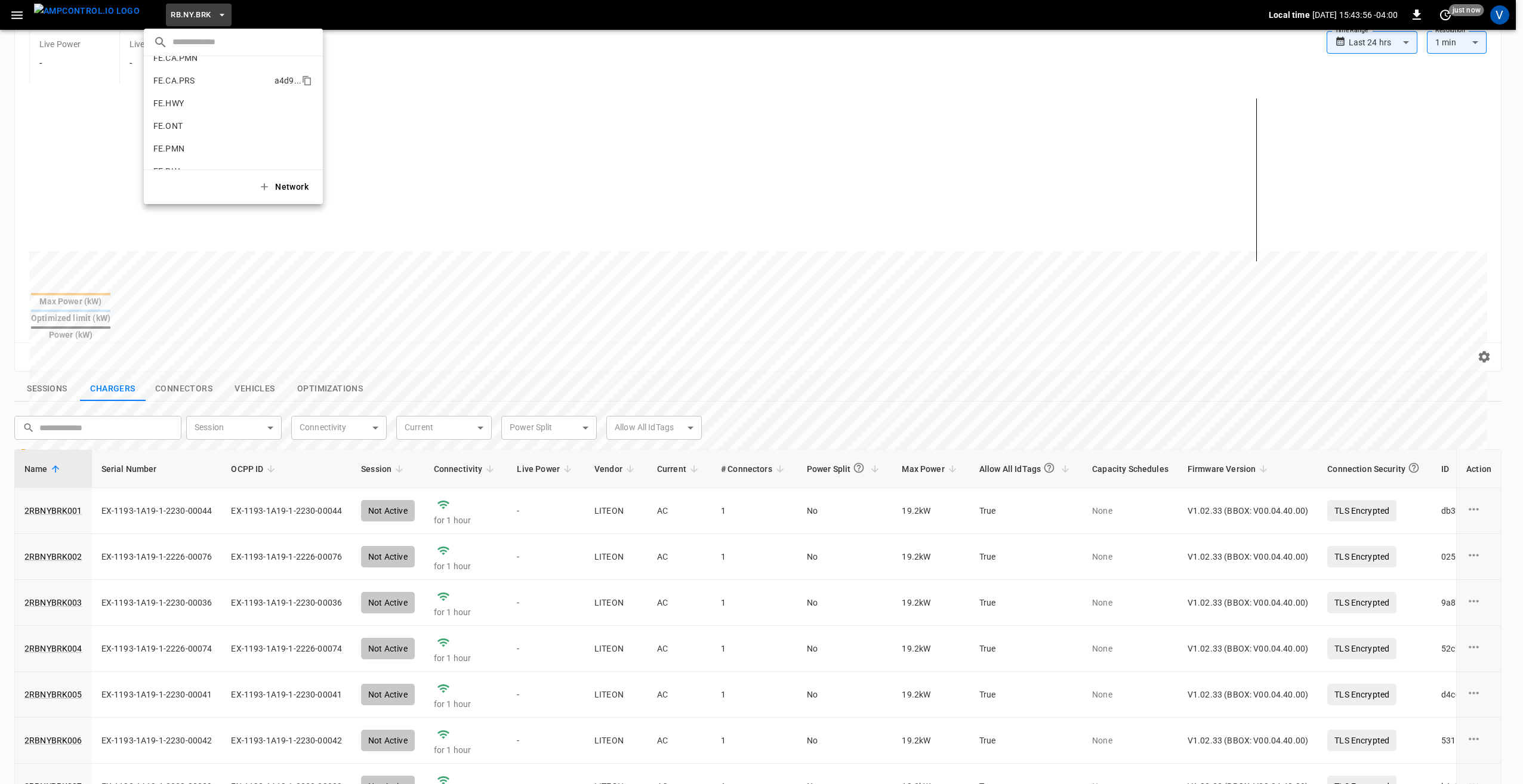
click at [192, 84] on p "FE.CA.PRS" at bounding box center [212, 80] width 117 height 12
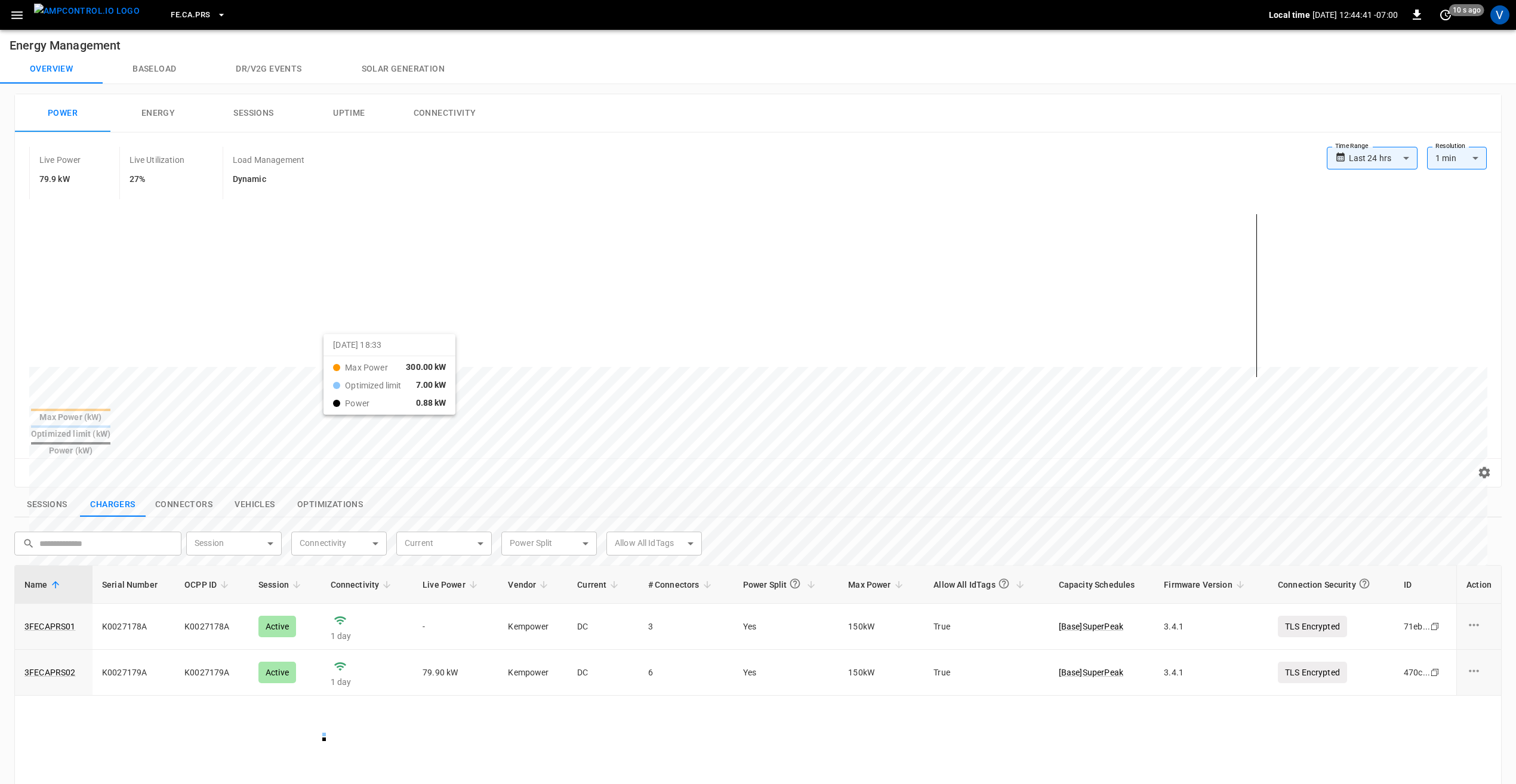
scroll to position [0, 0]
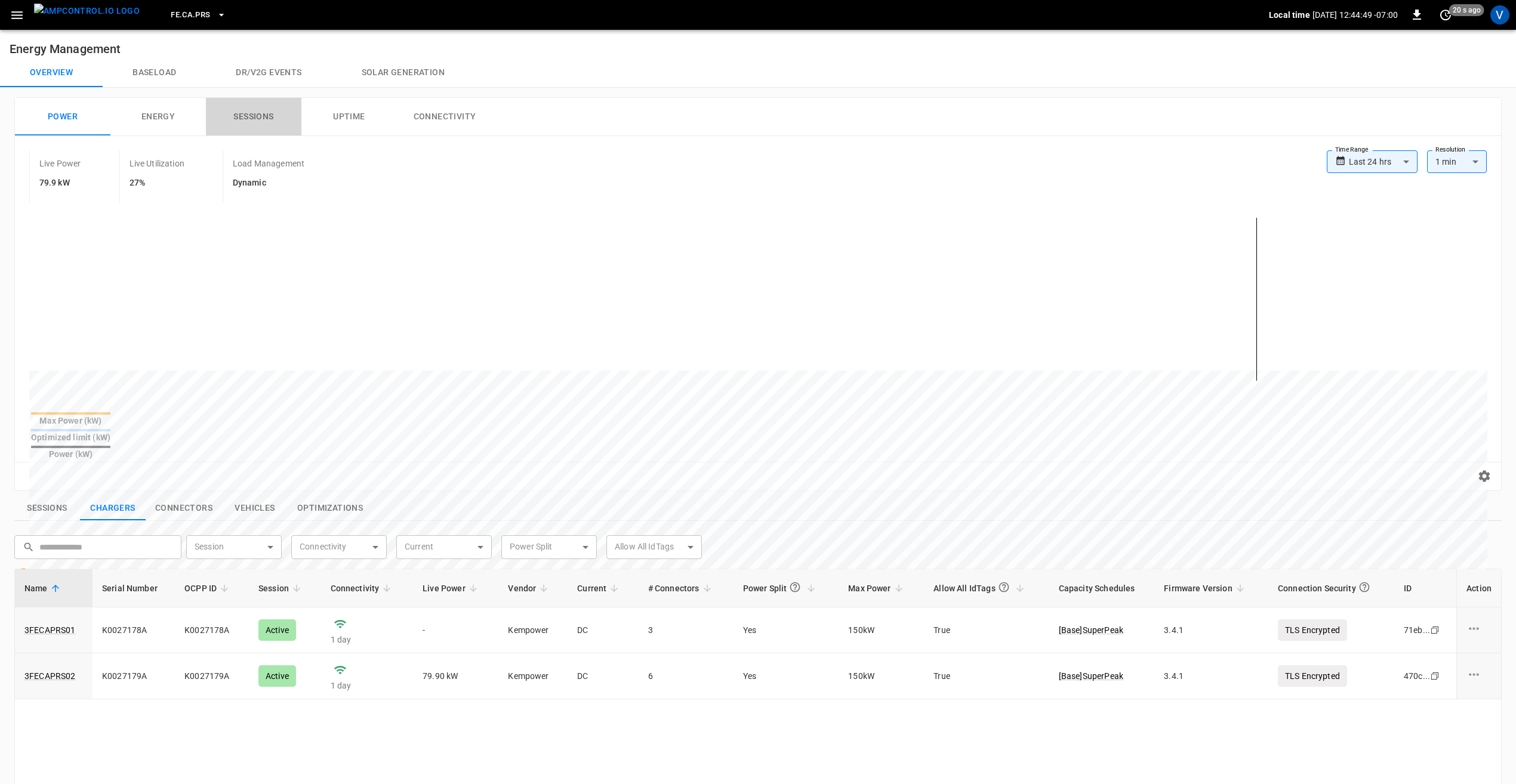
click at [246, 112] on button "Sessions" at bounding box center [253, 116] width 95 height 38
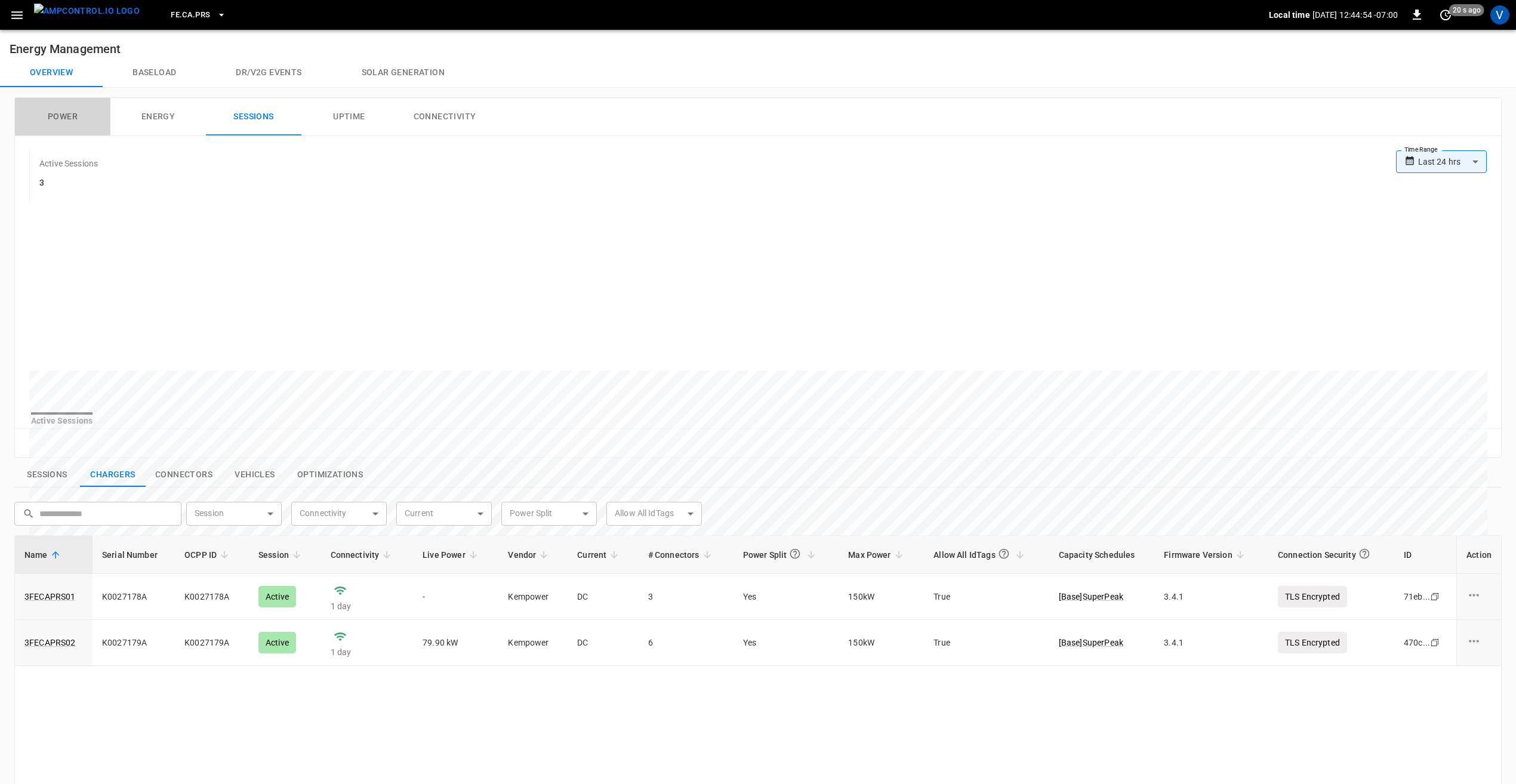
click at [74, 113] on button "Power" at bounding box center [62, 116] width 95 height 38
